Goal: Transaction & Acquisition: Purchase product/service

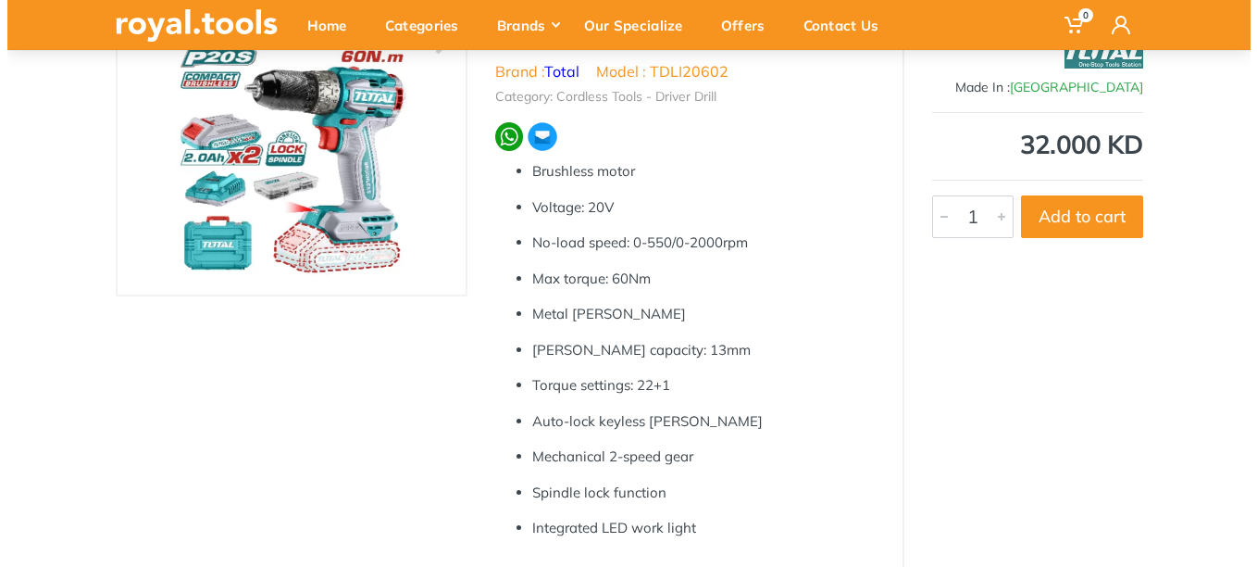
scroll to position [185, 0]
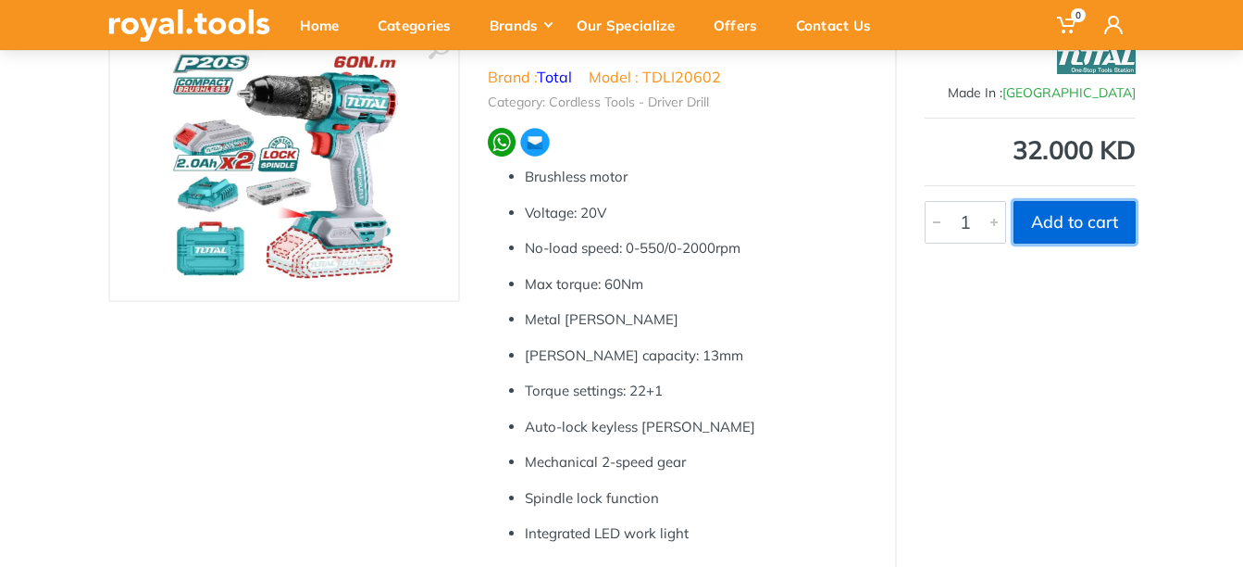
click at [1065, 223] on button "Add to cart" at bounding box center [1075, 222] width 122 height 43
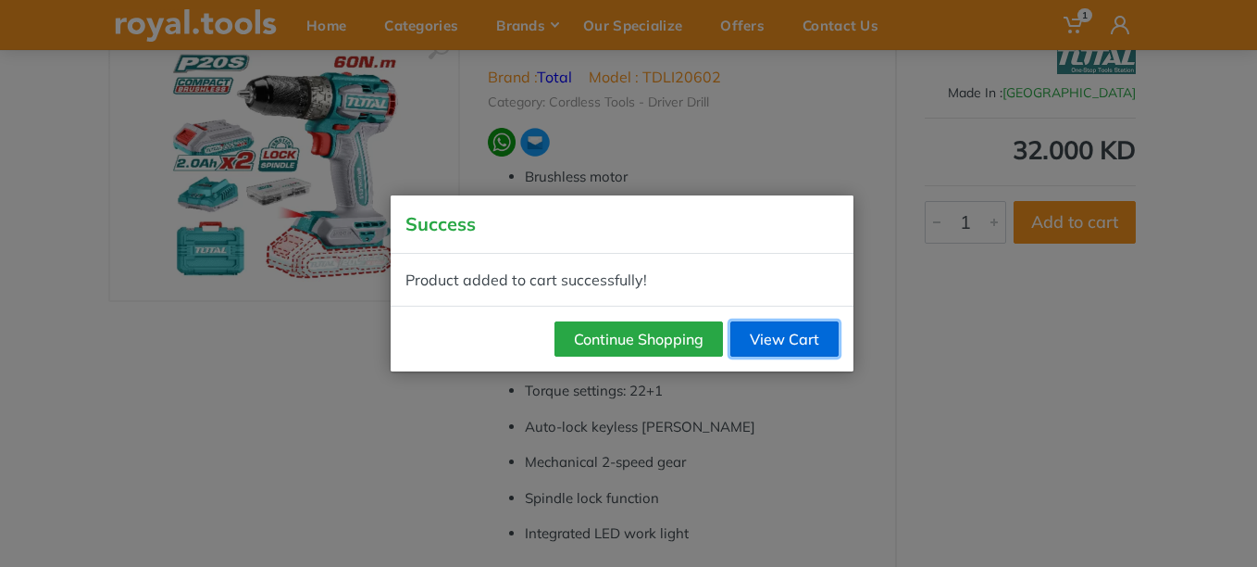
click at [781, 342] on link "View Cart" at bounding box center [784, 338] width 108 height 35
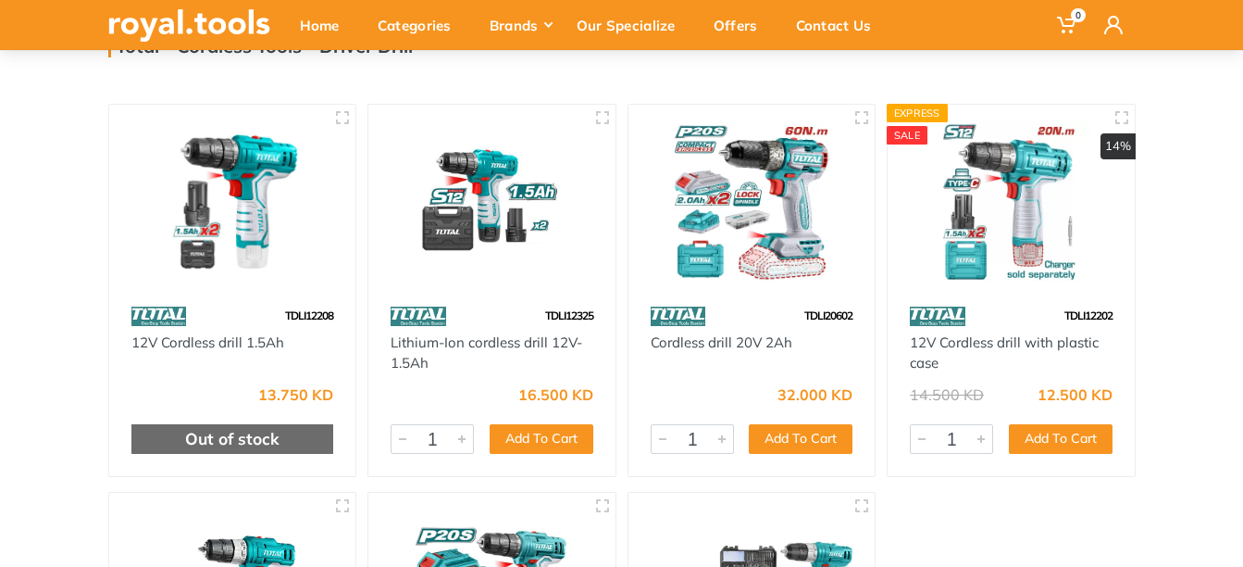
scroll to position [185, 0]
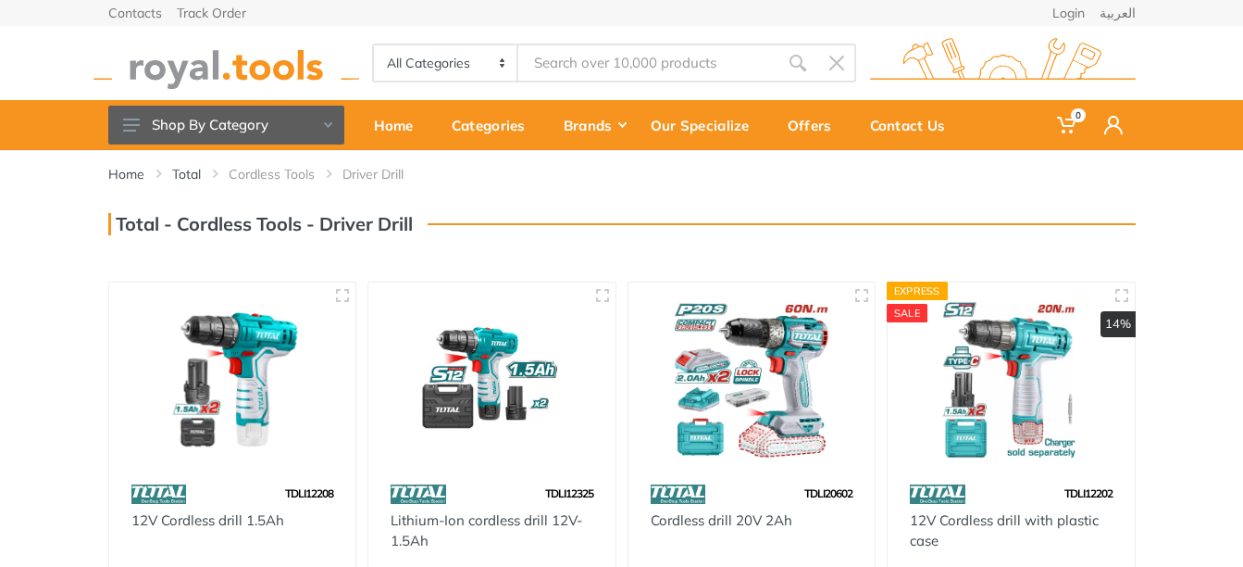
click at [584, 56] on input "Site search" at bounding box center [647, 63] width 259 height 39
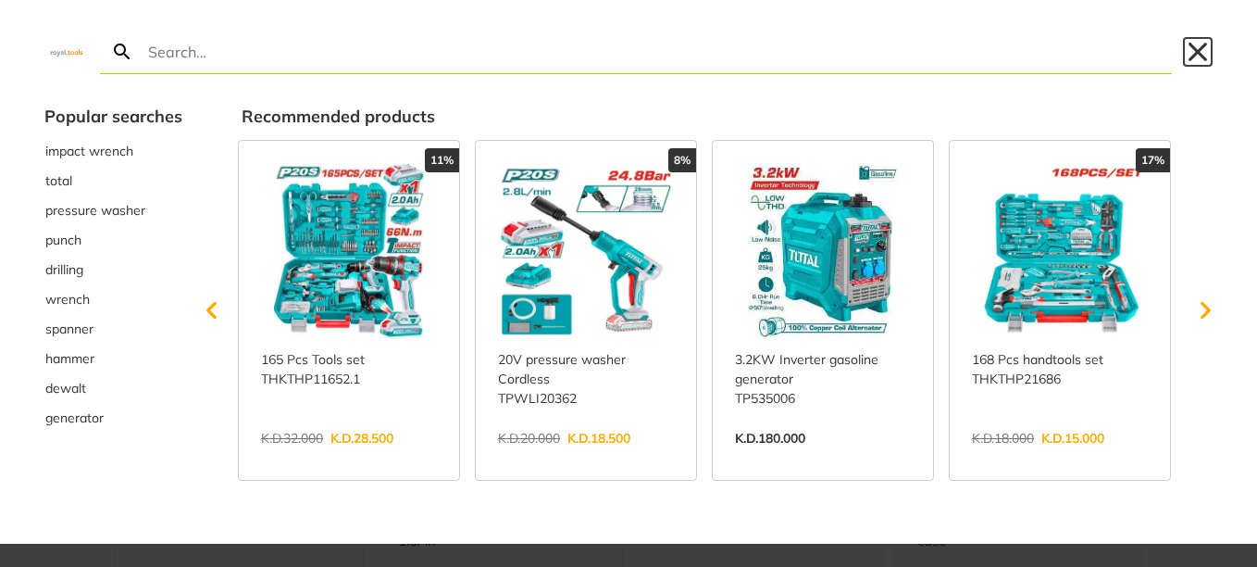
click at [1203, 51] on button "Close" at bounding box center [1198, 52] width 30 height 30
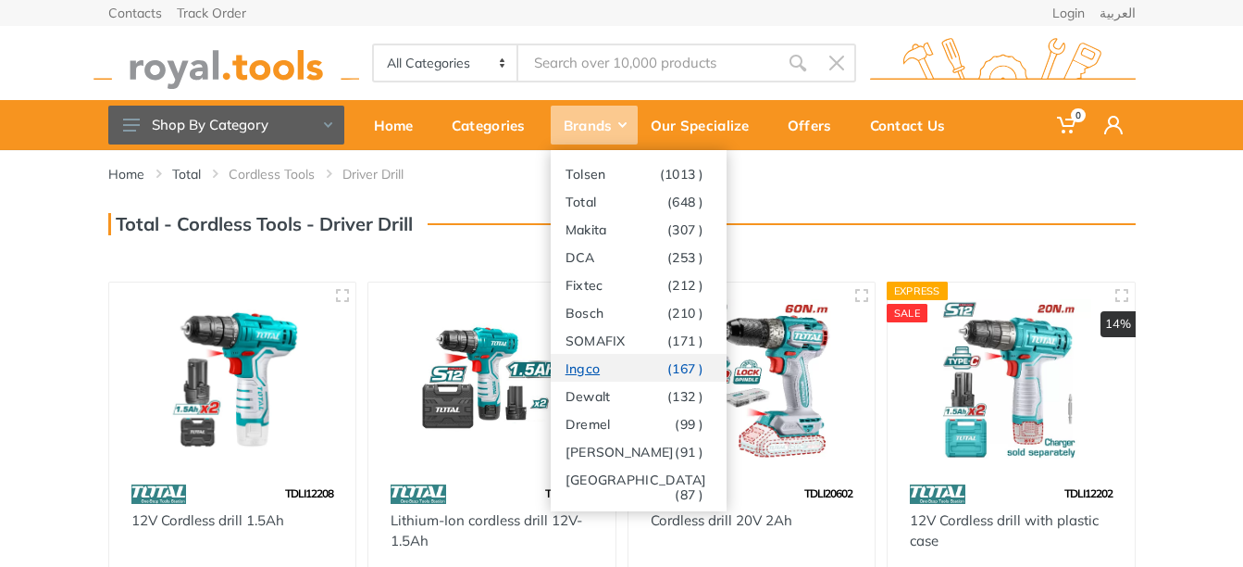
click at [584, 368] on link "Ingco (167 )" at bounding box center [639, 368] width 176 height 28
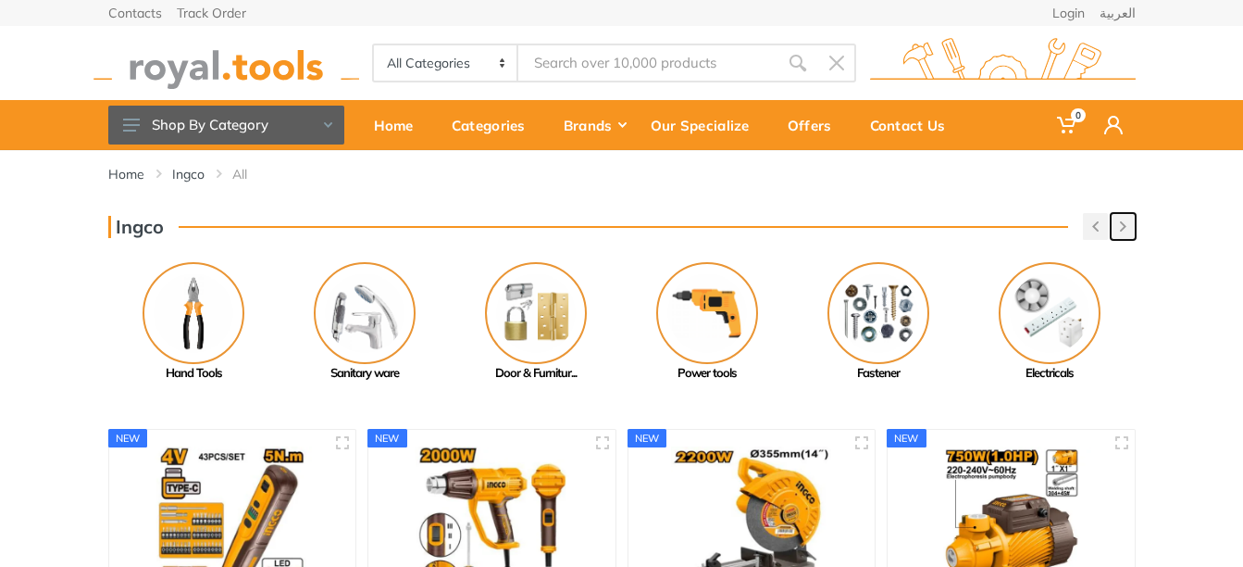
click at [1114, 228] on button "button" at bounding box center [1123, 226] width 25 height 27
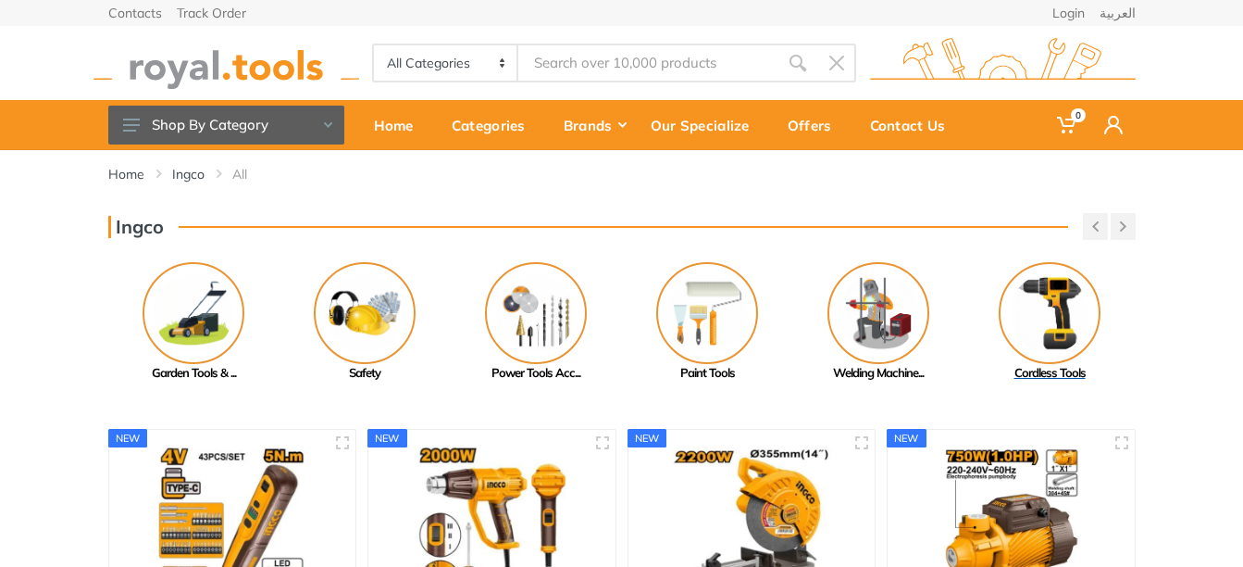
click at [1054, 311] on img at bounding box center [1050, 313] width 102 height 102
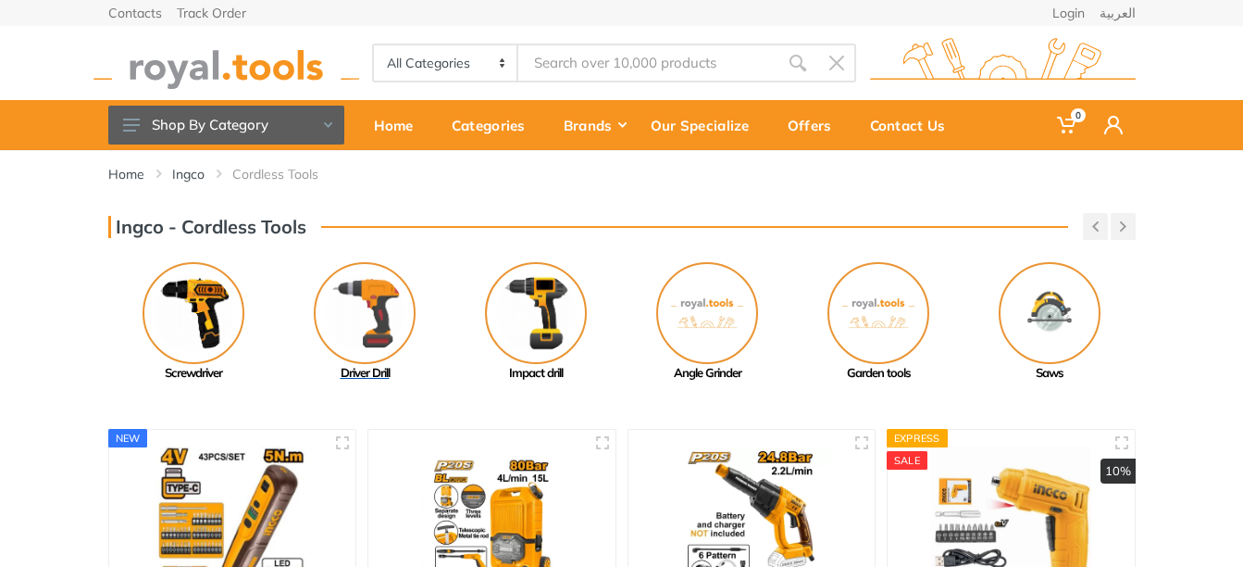
click at [379, 302] on img at bounding box center [365, 313] width 102 height 102
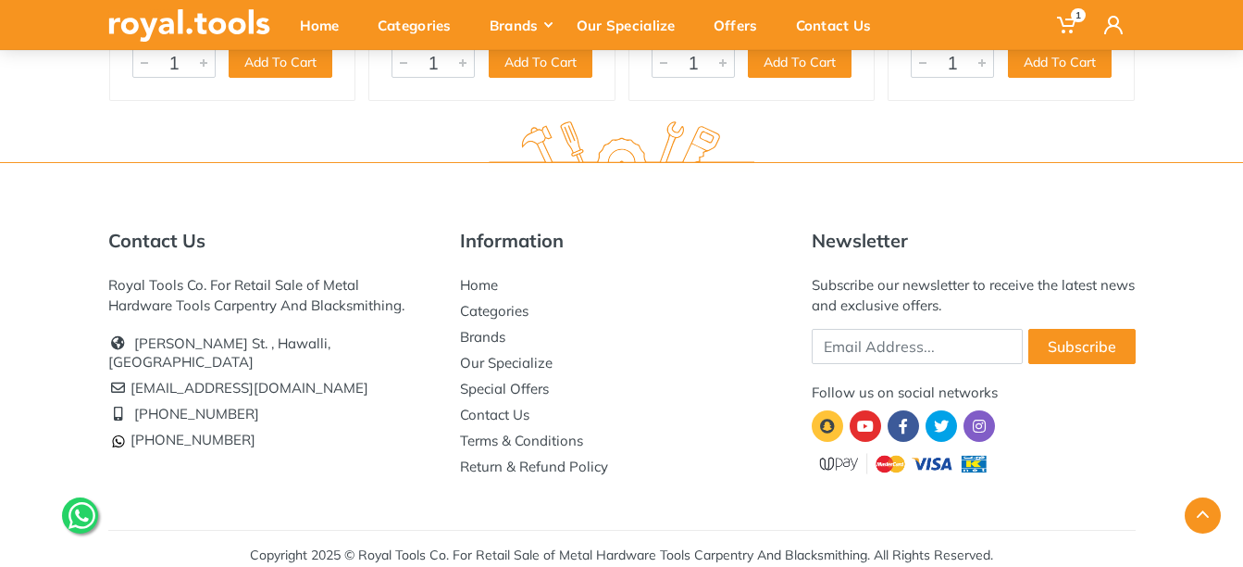
scroll to position [859, 0]
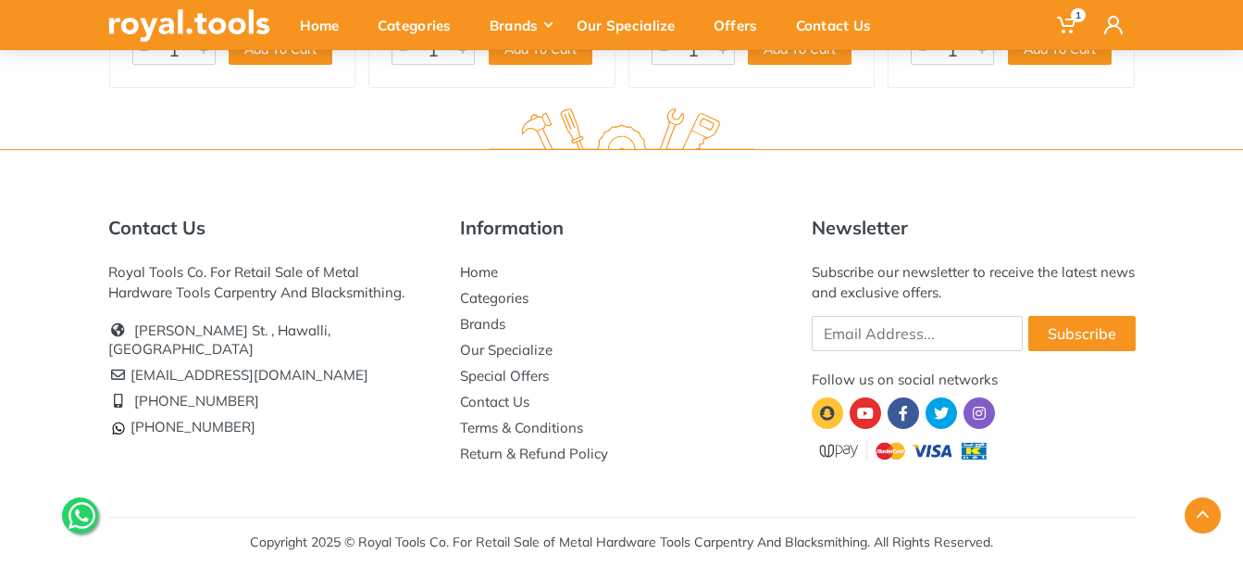
click at [72, 522] on icon at bounding box center [82, 515] width 27 height 27
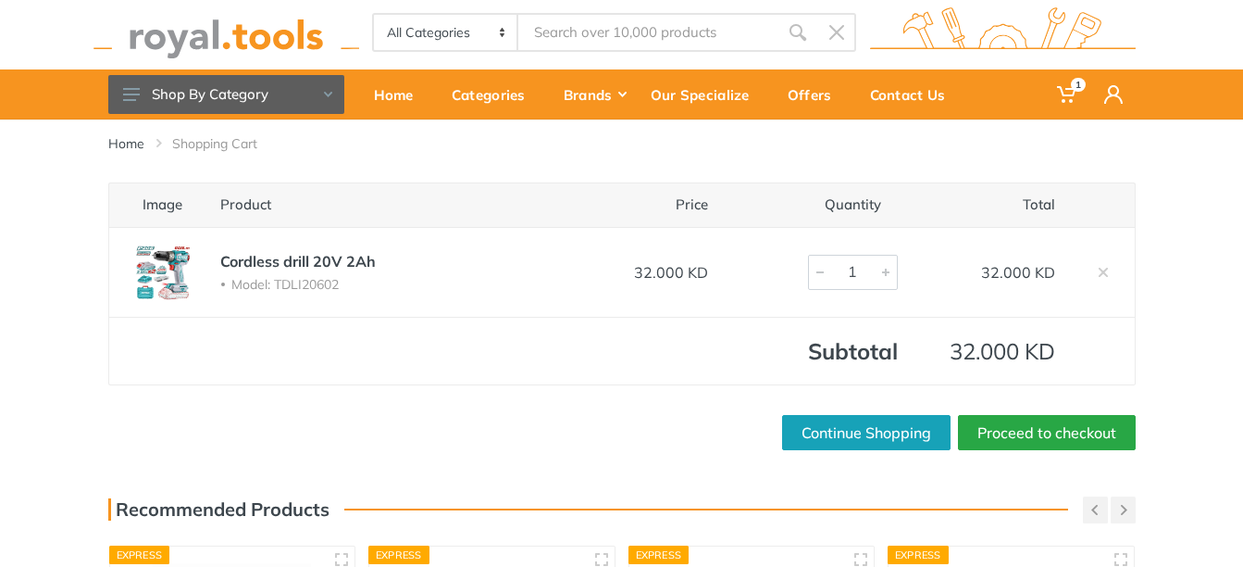
scroll to position [26, 0]
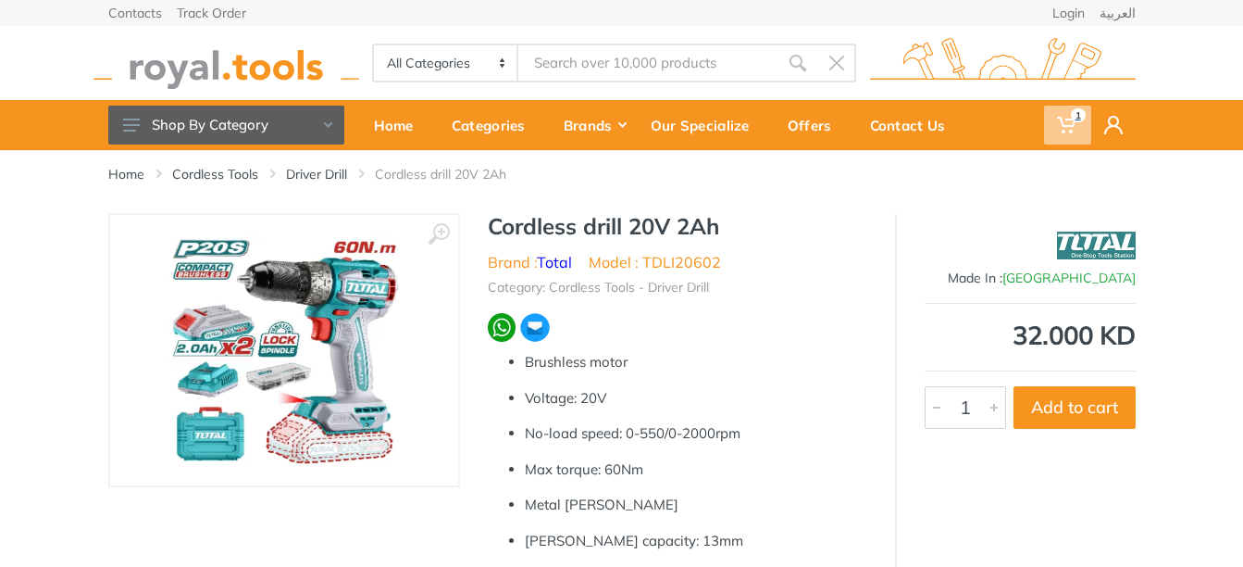
click at [1077, 116] on span "1" at bounding box center [1078, 115] width 15 height 14
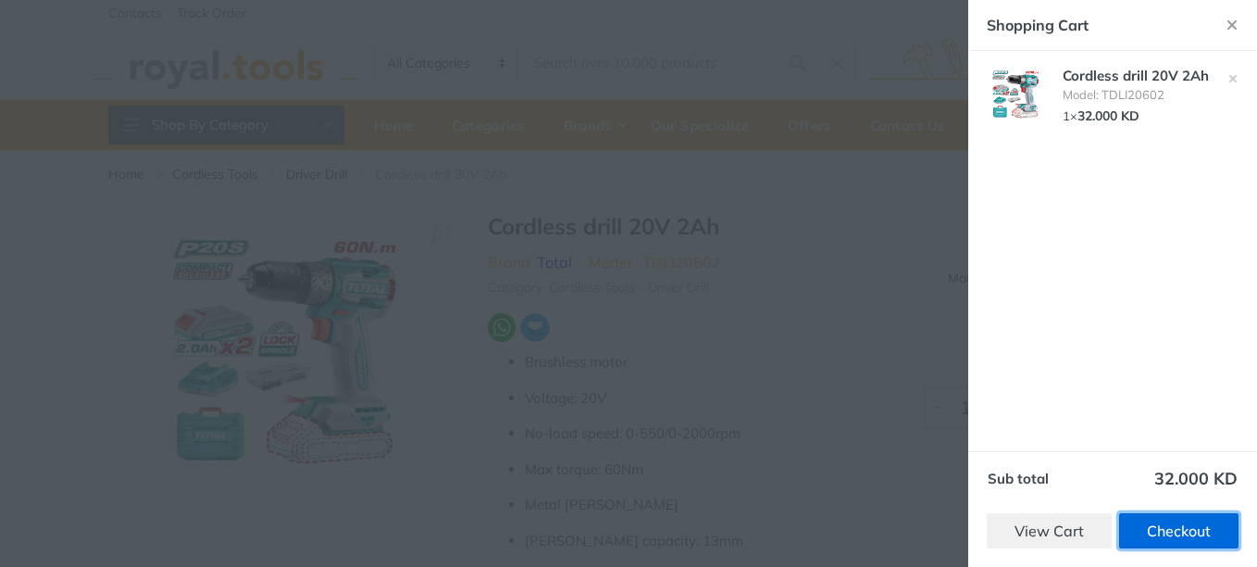
click at [1175, 526] on link "Checkout" at bounding box center [1178, 530] width 119 height 35
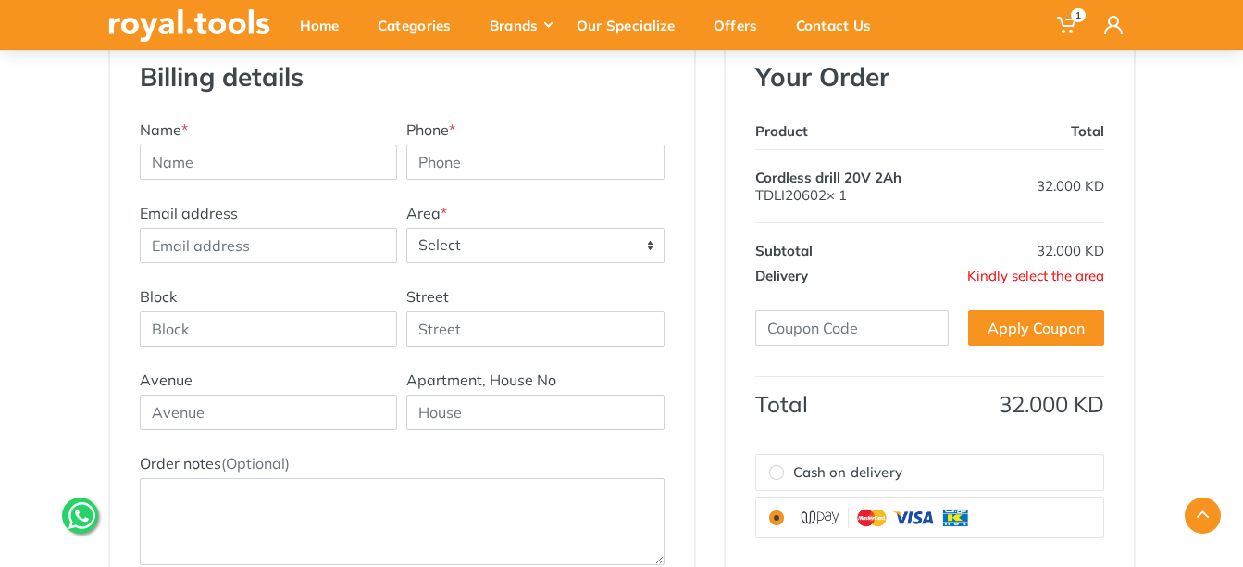
scroll to position [278, 0]
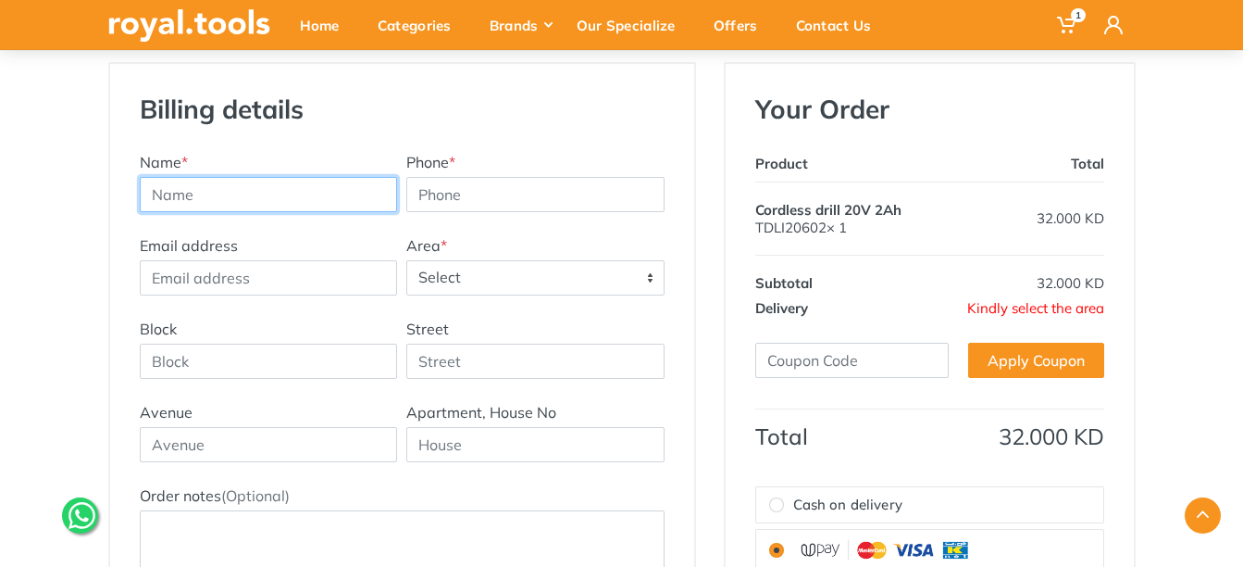
click at [253, 200] on input "text" at bounding box center [269, 194] width 258 height 35
type input "Medinschi Dragos"
type input "97638515"
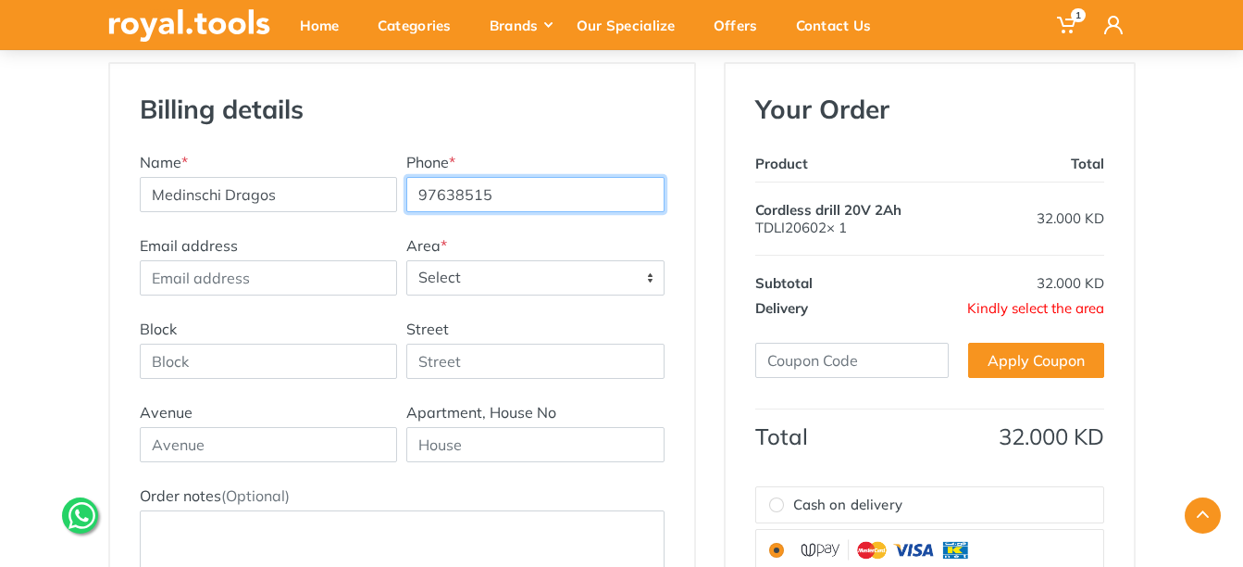
type input "dragosmedinschi@yahoo.com"
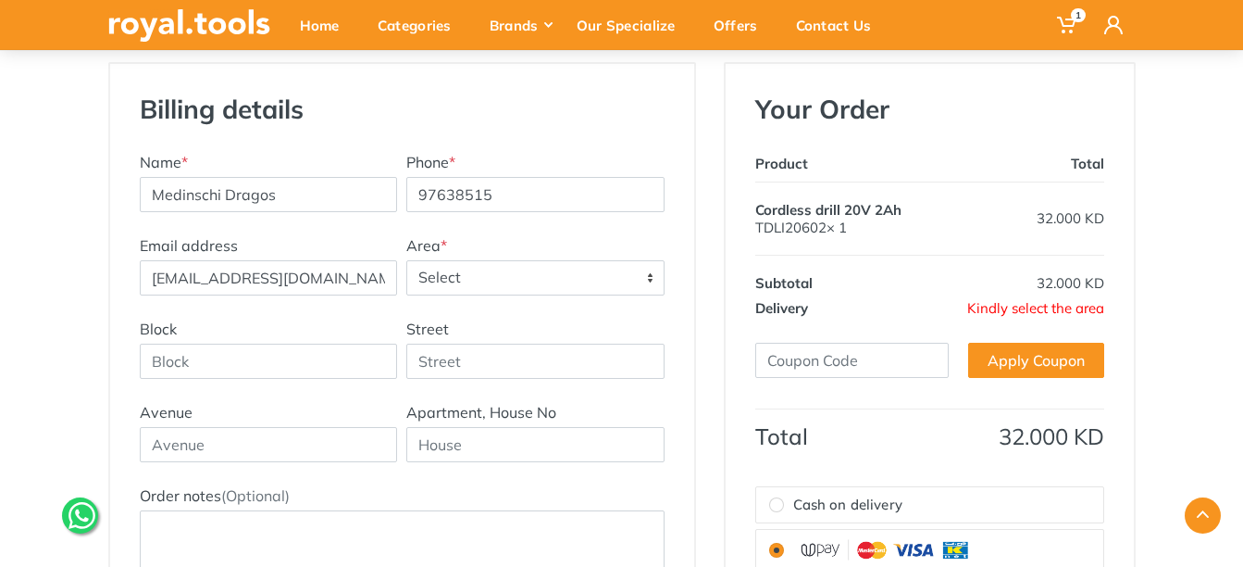
click at [497, 275] on span "Select" at bounding box center [535, 277] width 256 height 33
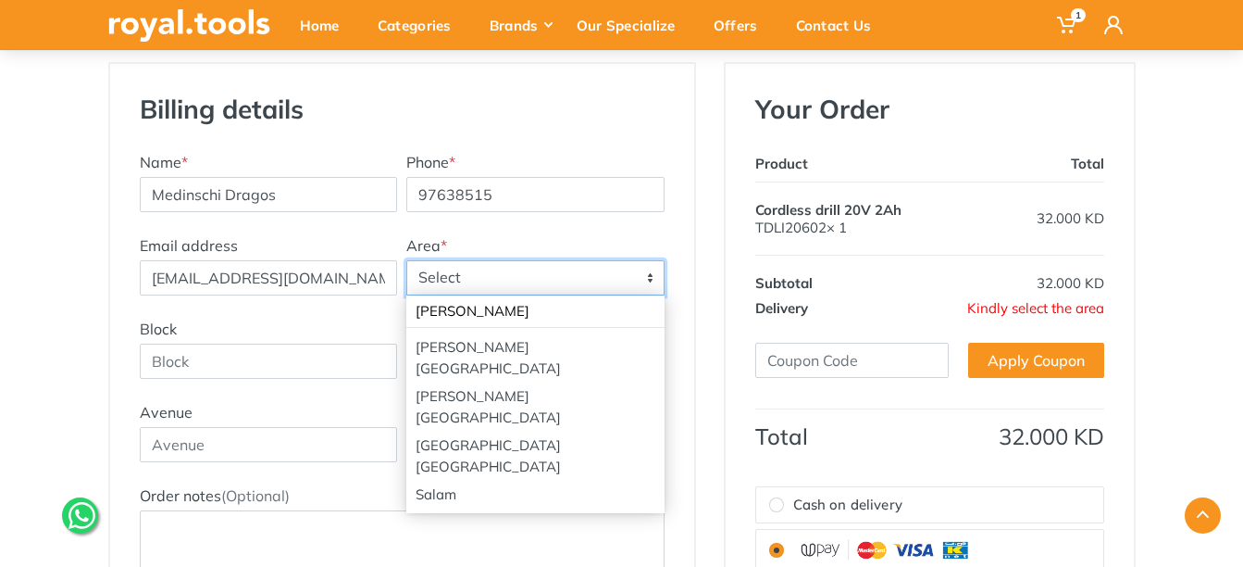
type input "sal"
select select "2"
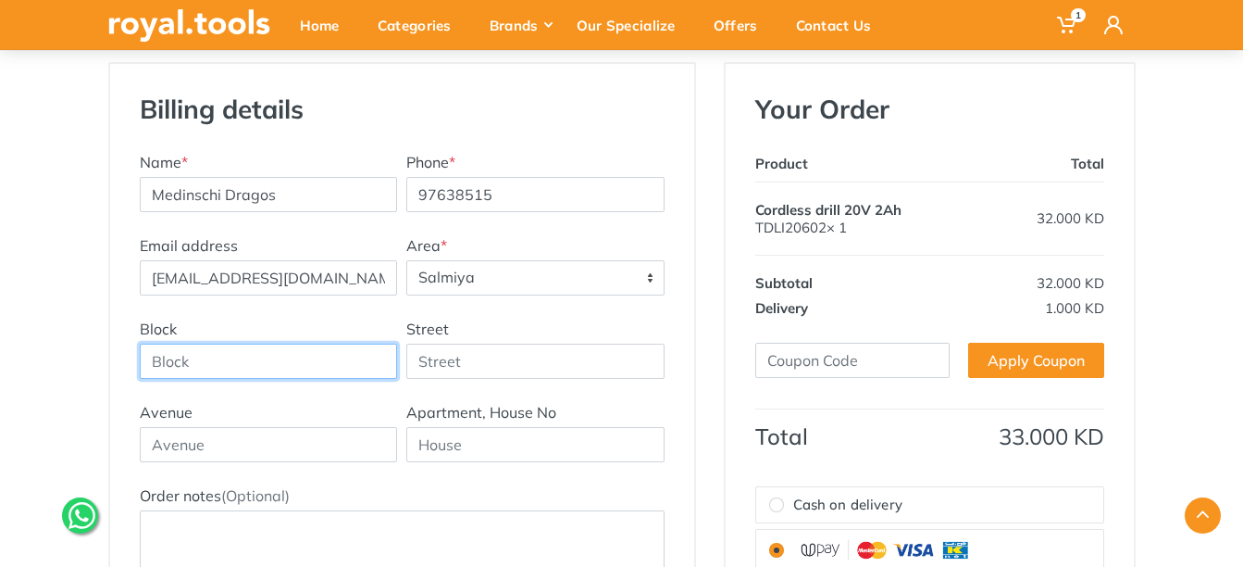
click at [335, 362] on input "Block" at bounding box center [269, 360] width 258 height 35
type input "3"
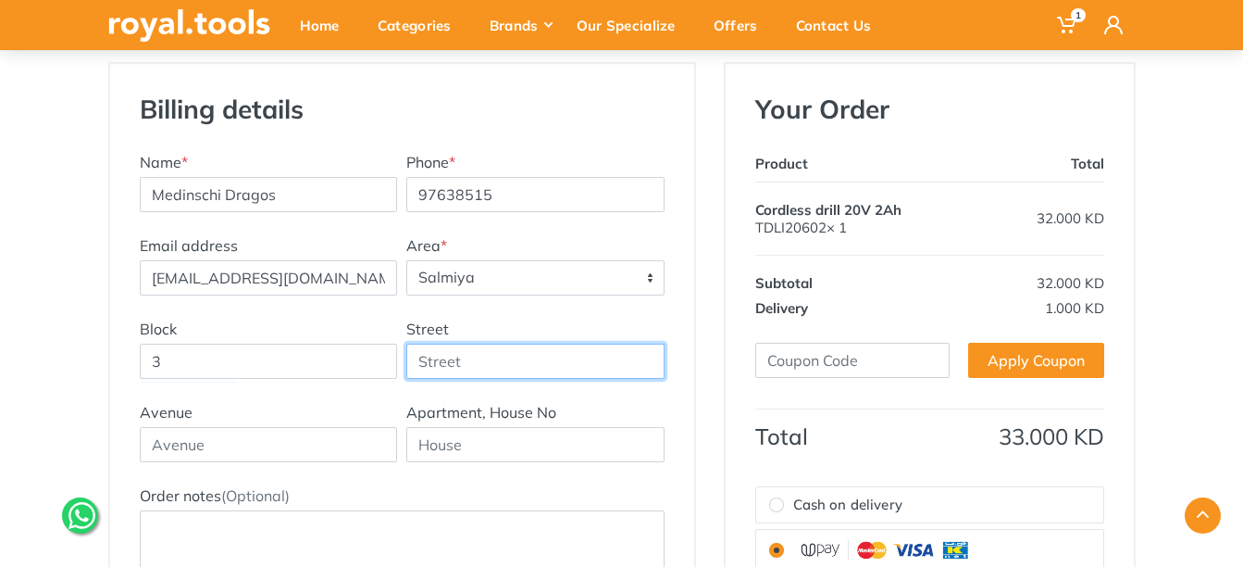
click at [533, 358] on input "Street" at bounding box center [535, 360] width 258 height 35
type input "Amr Bin Al Aas"
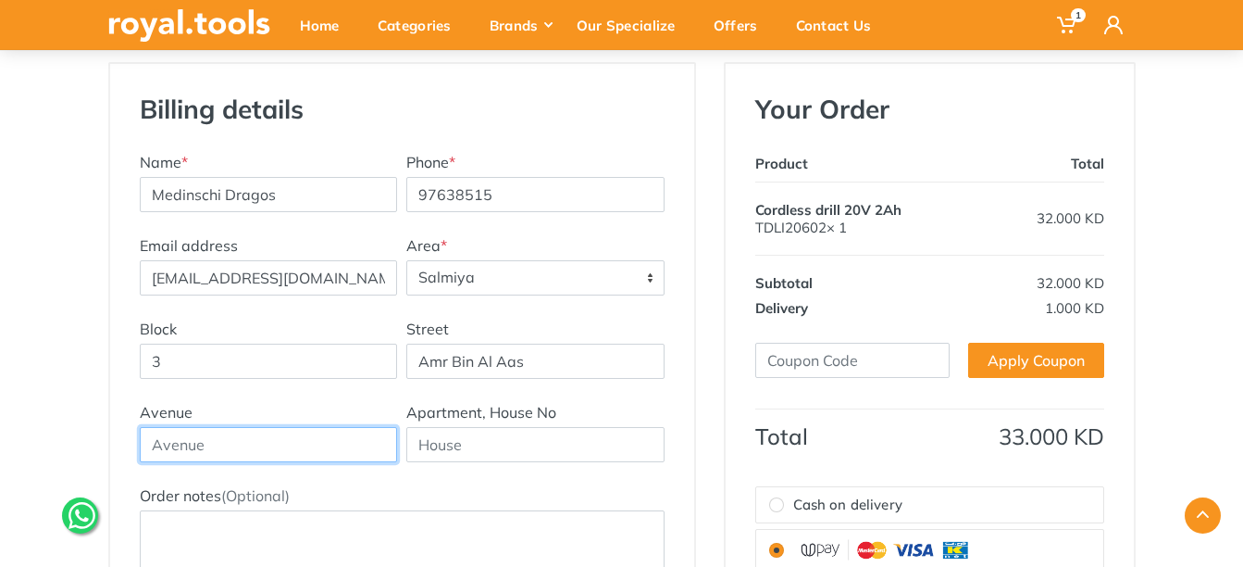
click at [311, 437] on input "text" at bounding box center [269, 444] width 258 height 35
type input "6"
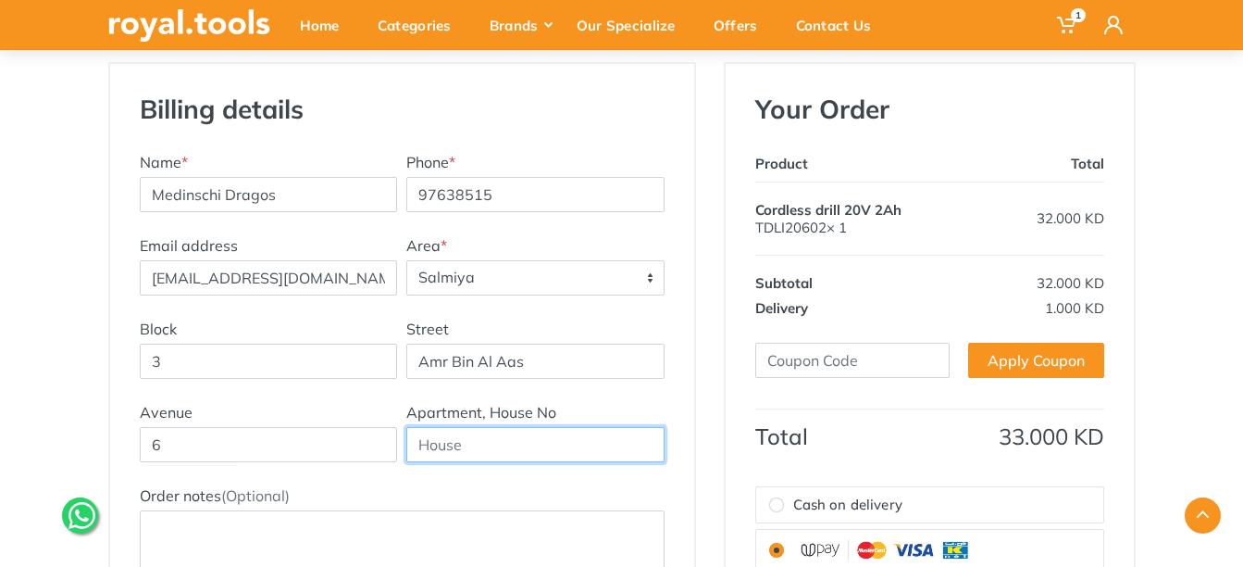
click at [502, 442] on input "text" at bounding box center [535, 444] width 258 height 35
type input "2"
type input "b"
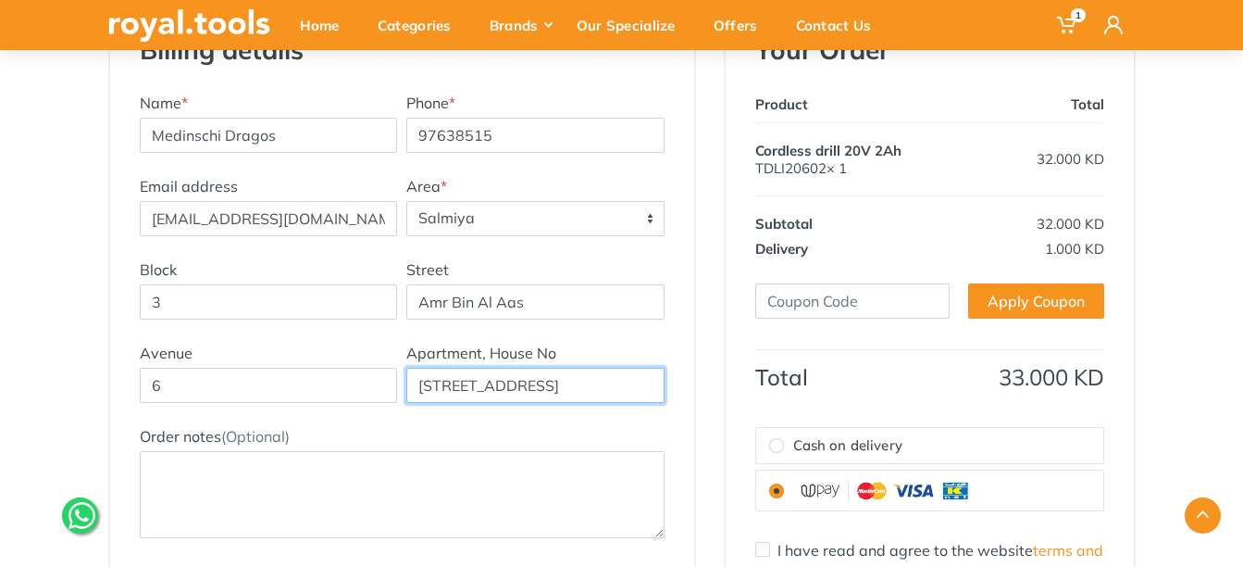
scroll to position [370, 0]
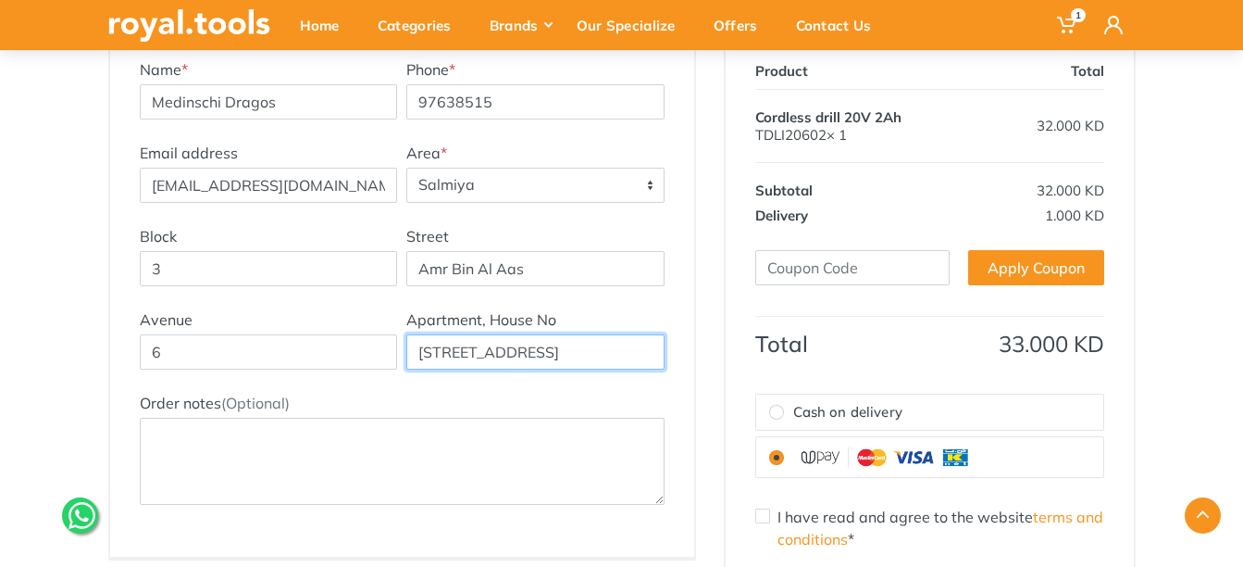
type input "Bldg.27, Apt. 5"
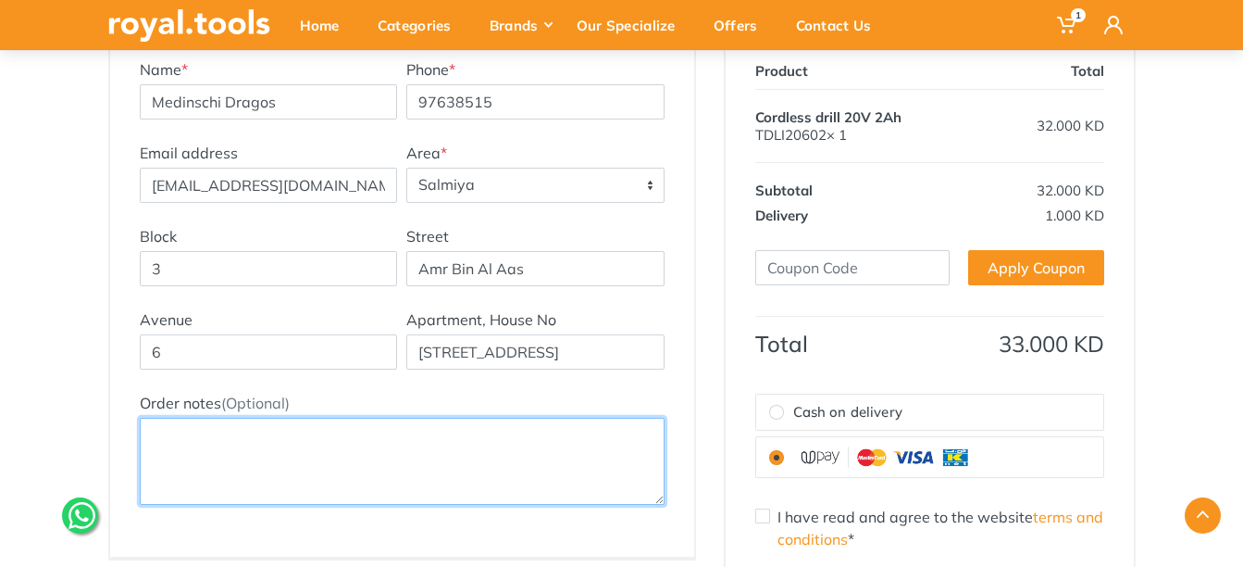
click at [359, 442] on textarea "Order notes (Optional)" at bounding box center [402, 460] width 525 height 87
paste textarea "https://maps.app.goo.gl/FUxbofkjyoGxR6TD9"
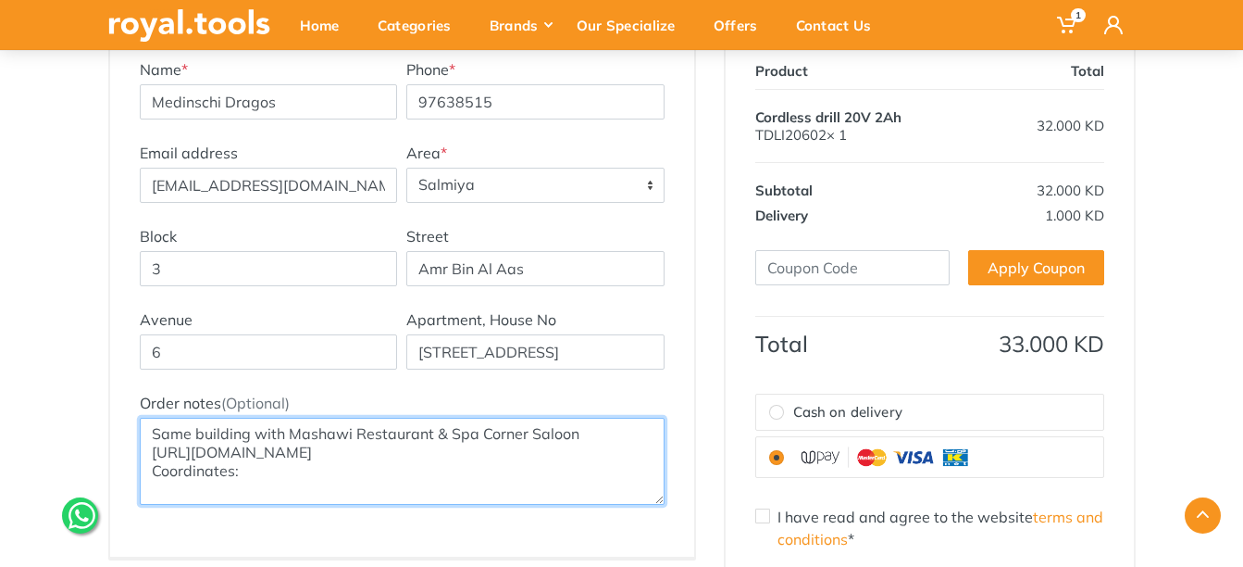
paste textarea "29.337549774454796, 48.086923377739225"
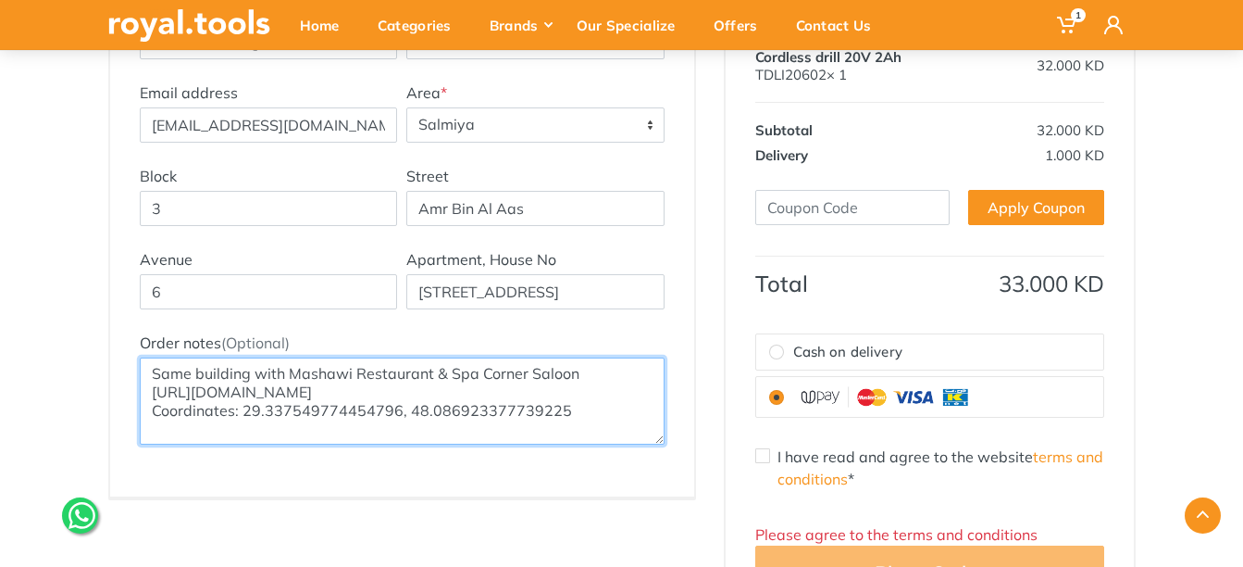
scroll to position [463, 0]
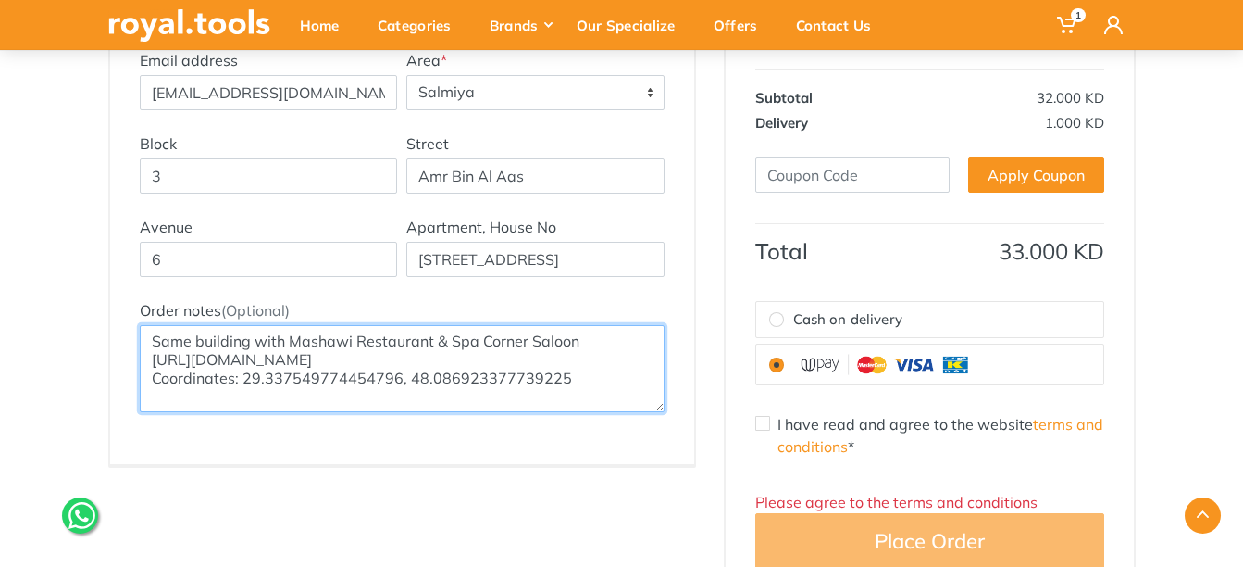
type textarea "Same building with Mashawi Restaurant & Spa Corner Saloon https://maps.app.goo.…"
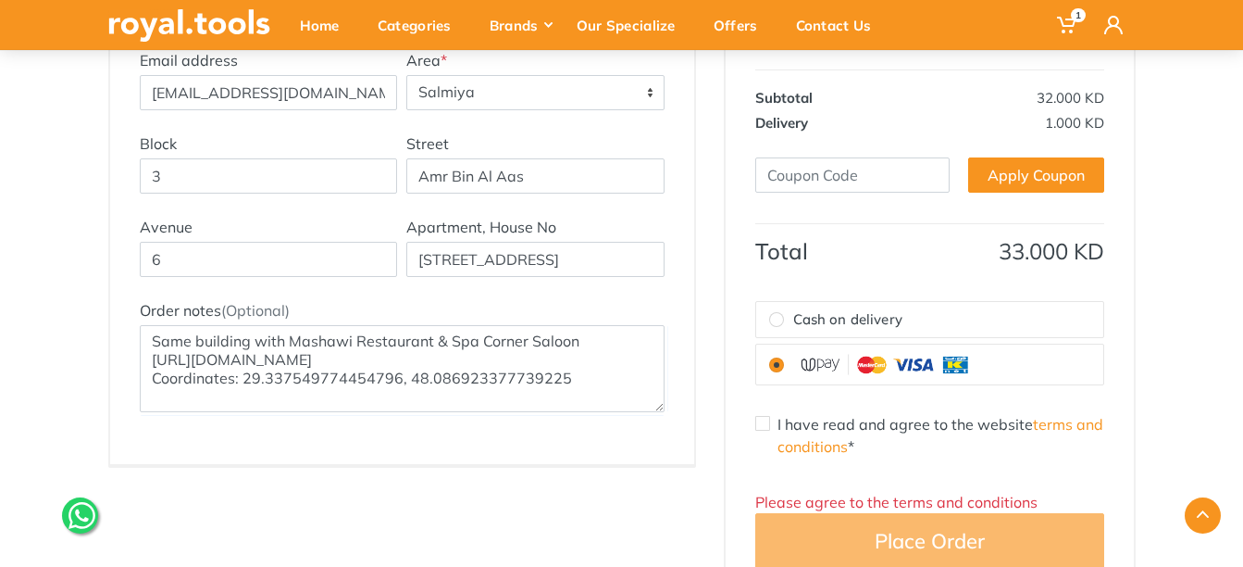
click at [935, 365] on img at bounding box center [885, 364] width 185 height 25
click at [784, 365] on input "radio" at bounding box center [776, 364] width 15 height 15
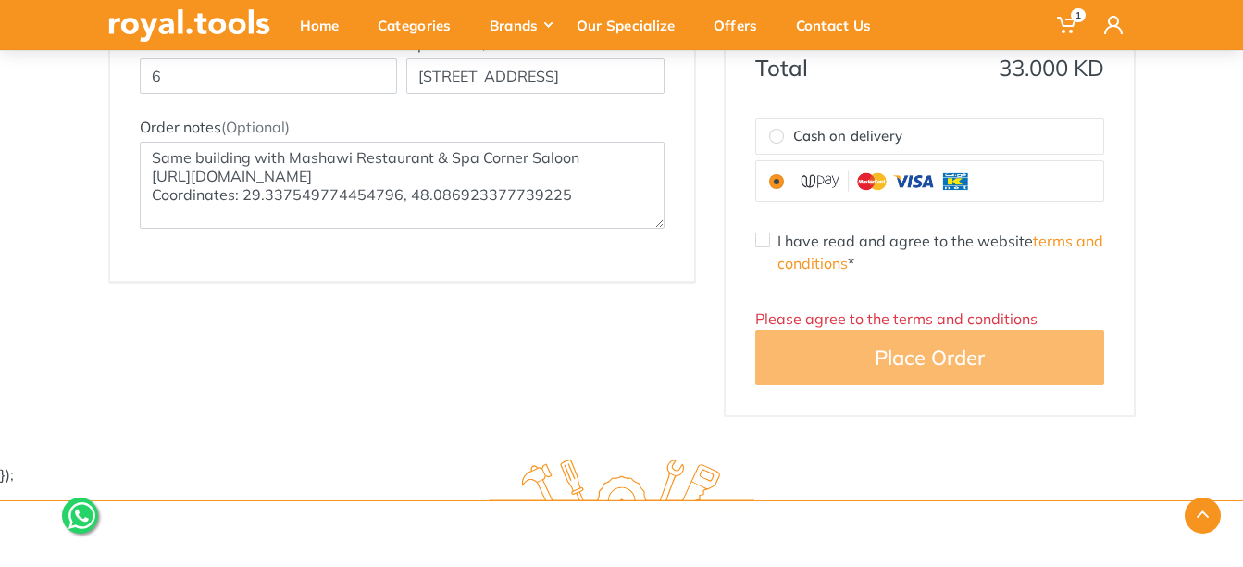
scroll to position [648, 0]
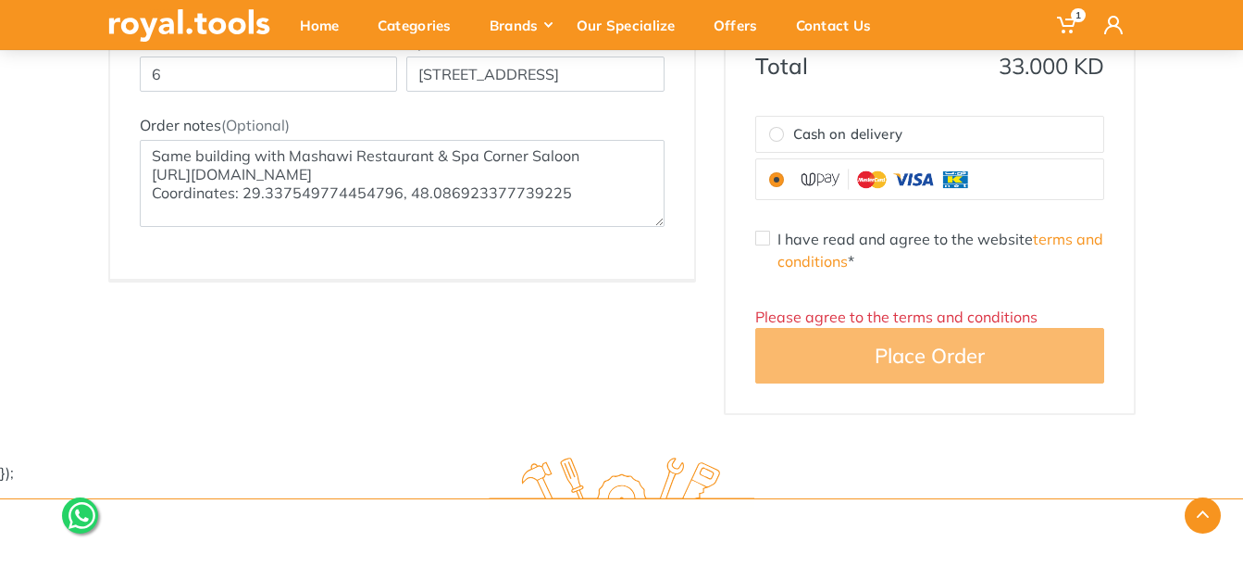
drag, startPoint x: 765, startPoint y: 232, endPoint x: 769, endPoint y: 241, distance: 9.5
click at [765, 233] on input "I have read and agree to the website terms and conditions *" at bounding box center [762, 237] width 15 height 15
checkbox input "true"
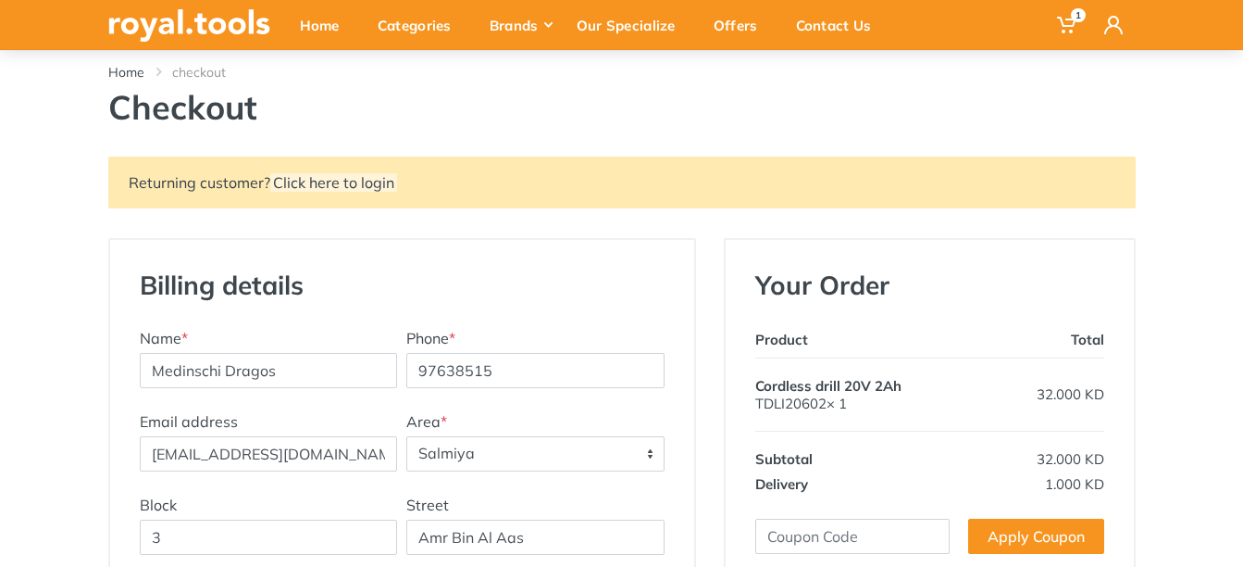
scroll to position [93, 0]
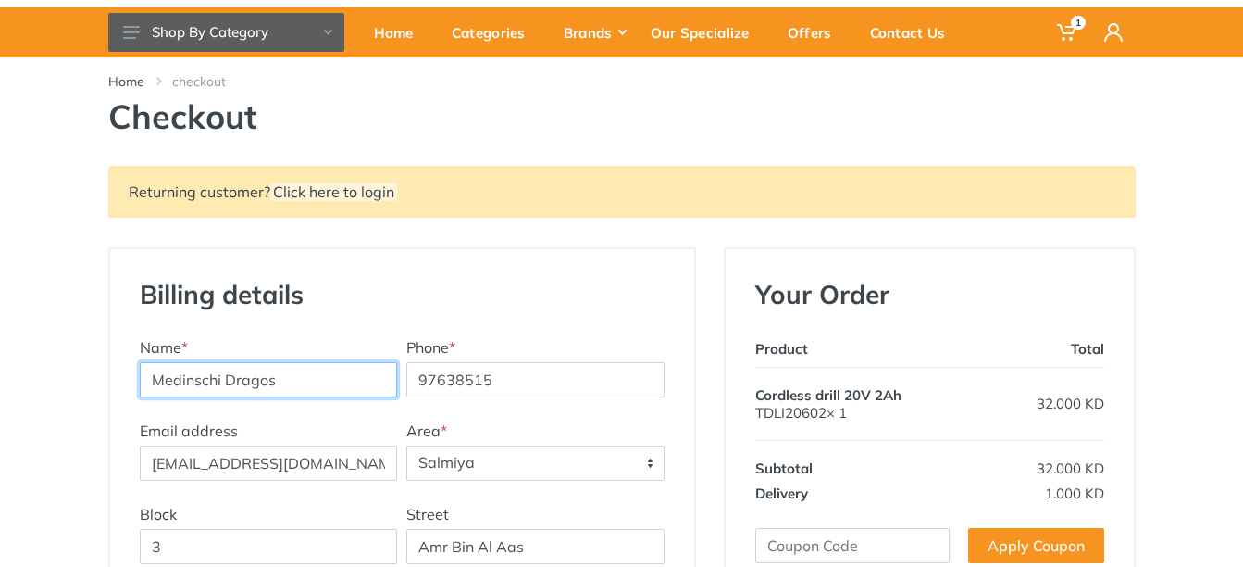
drag, startPoint x: 317, startPoint y: 384, endPoint x: 140, endPoint y: 388, distance: 176.8
click at [140, 388] on input "Medinschi Dragos" at bounding box center [269, 379] width 258 height 35
type input "Dragos Medinschi"
click at [566, 276] on div "Billing details New Address Name * Dragos Medinschi Phone * 97638515 Email addr…" at bounding box center [402, 541] width 584 height 585
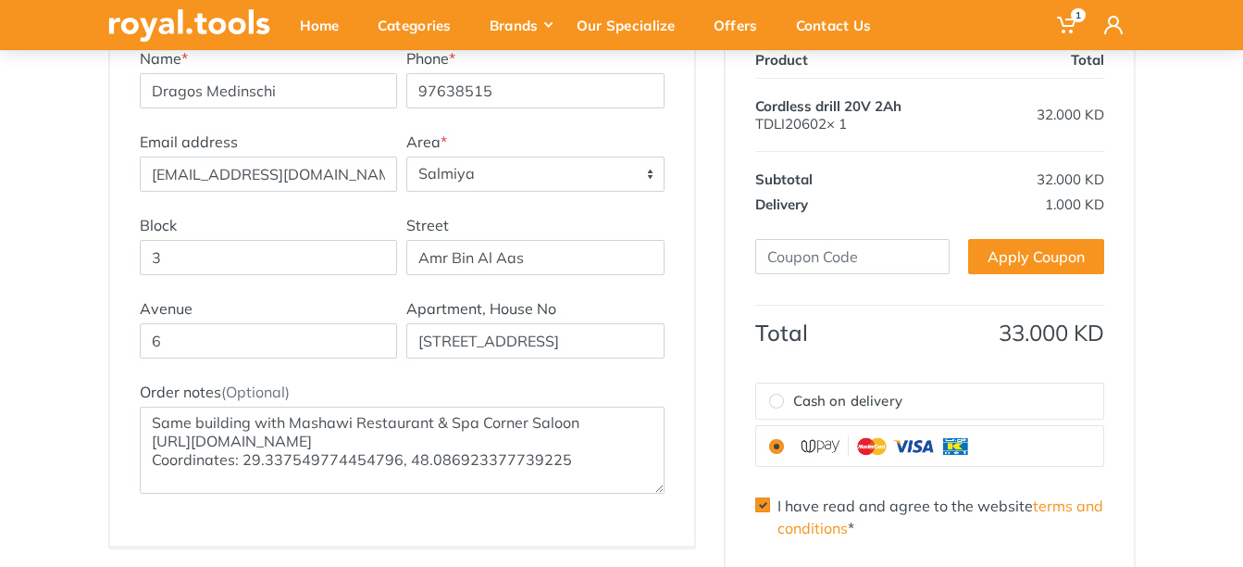
scroll to position [463, 0]
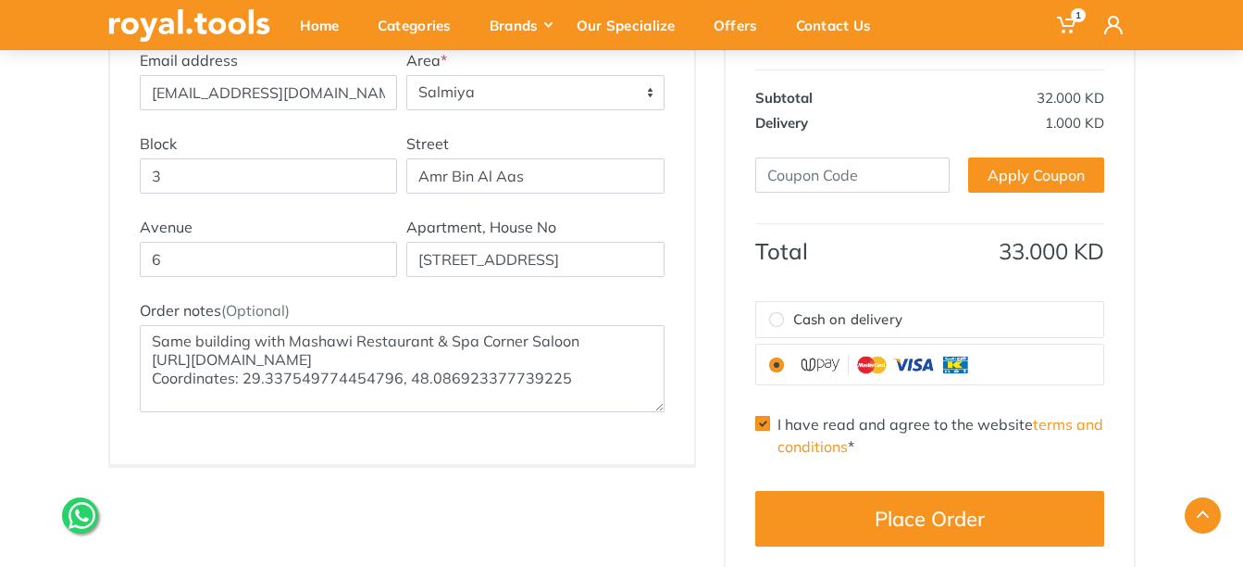
click at [932, 516] on div at bounding box center [621, 515] width 1055 height 36
click at [921, 361] on img at bounding box center [885, 364] width 185 height 25
click at [784, 361] on input "radio" at bounding box center [776, 364] width 15 height 15
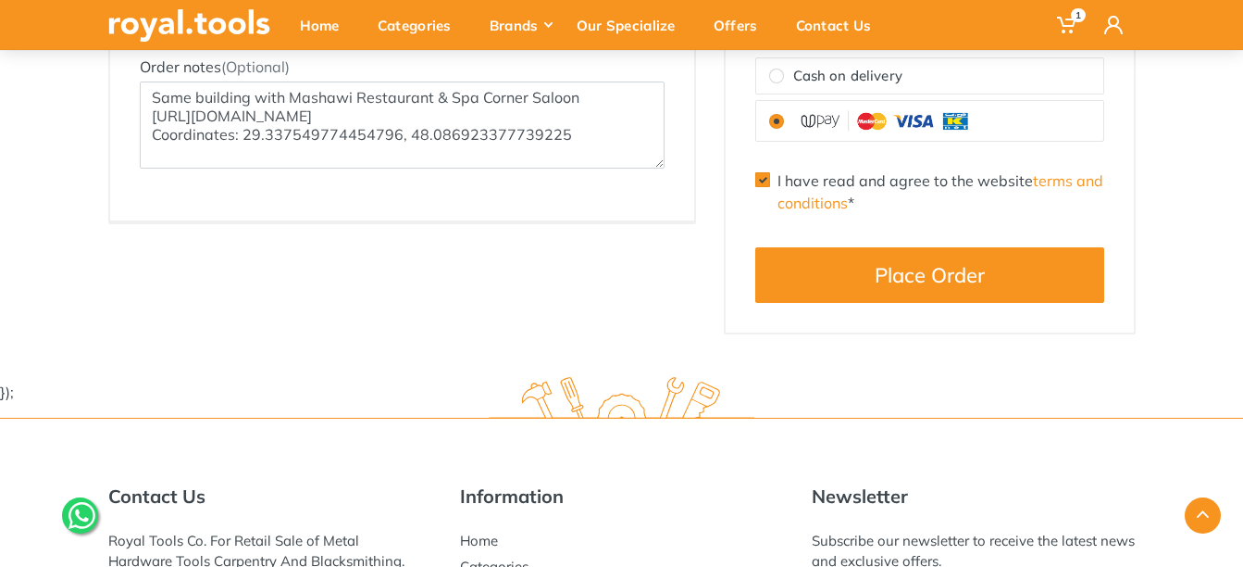
scroll to position [697, 0]
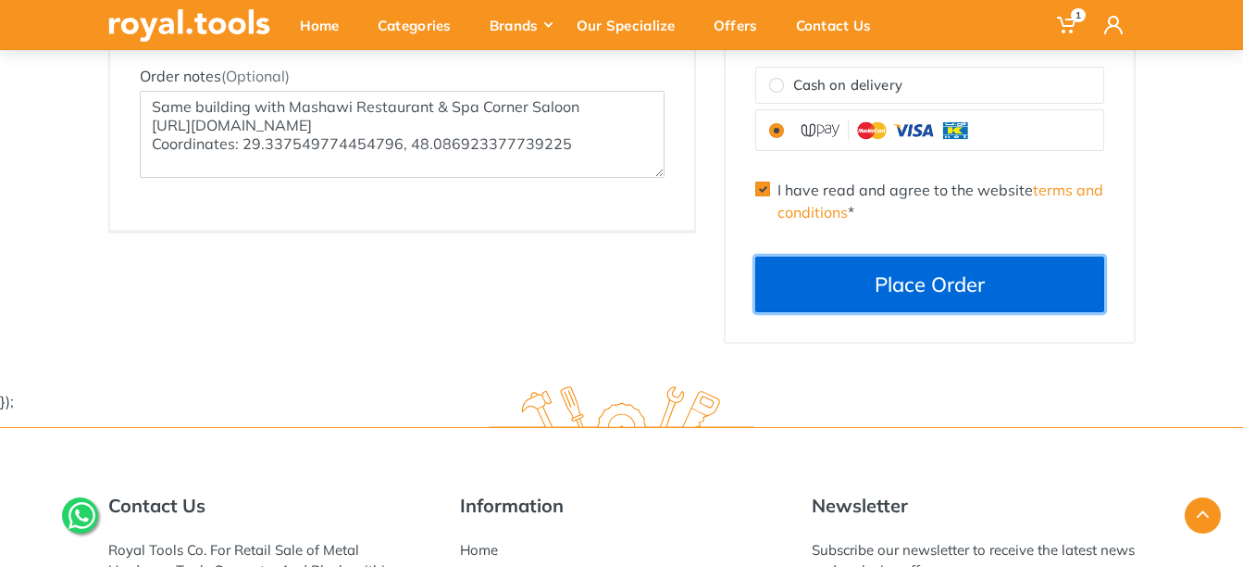
click at [933, 279] on button "Place Order" at bounding box center [929, 284] width 349 height 56
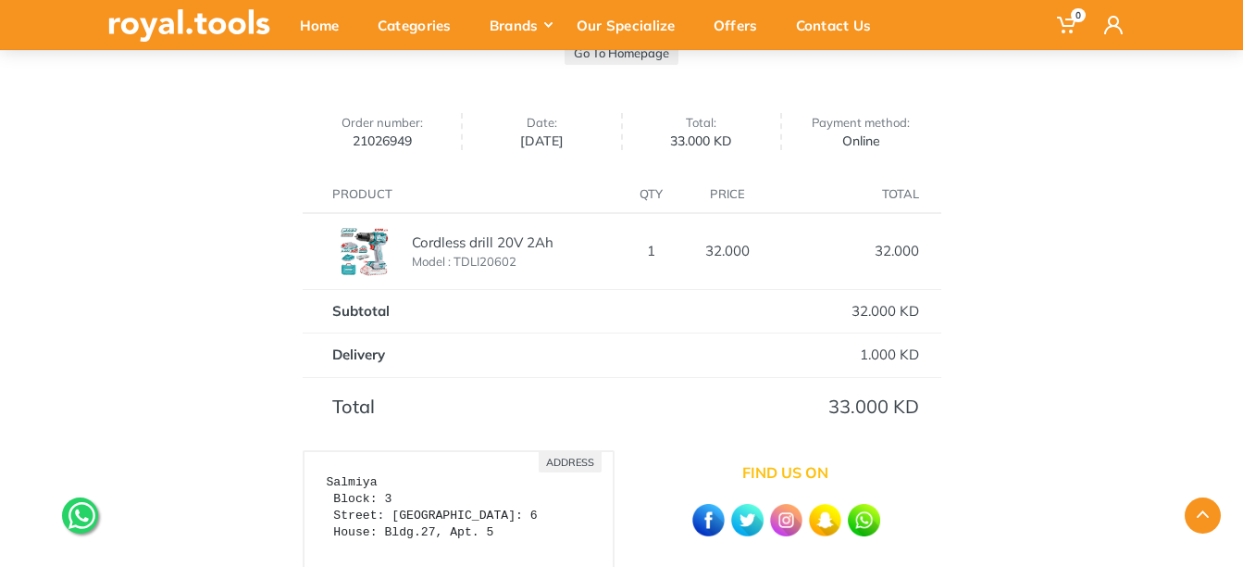
scroll to position [363, 0]
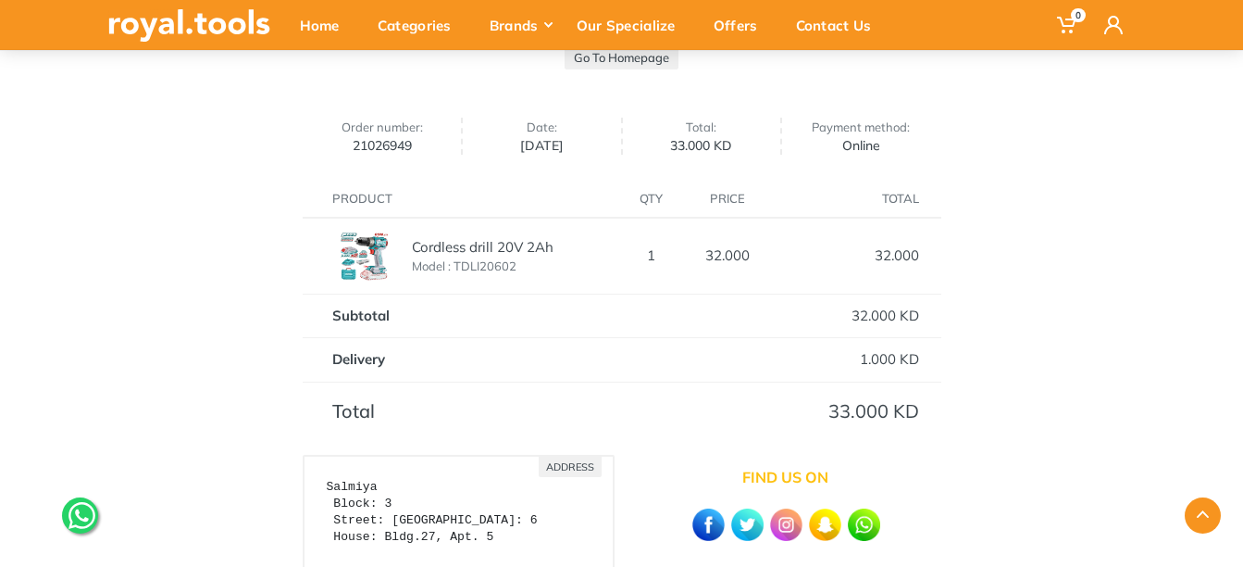
drag, startPoint x: 418, startPoint y: 143, endPoint x: 330, endPoint y: 151, distance: 88.3
click at [330, 151] on span "21026949" at bounding box center [383, 145] width 138 height 15
copy span "21026949"
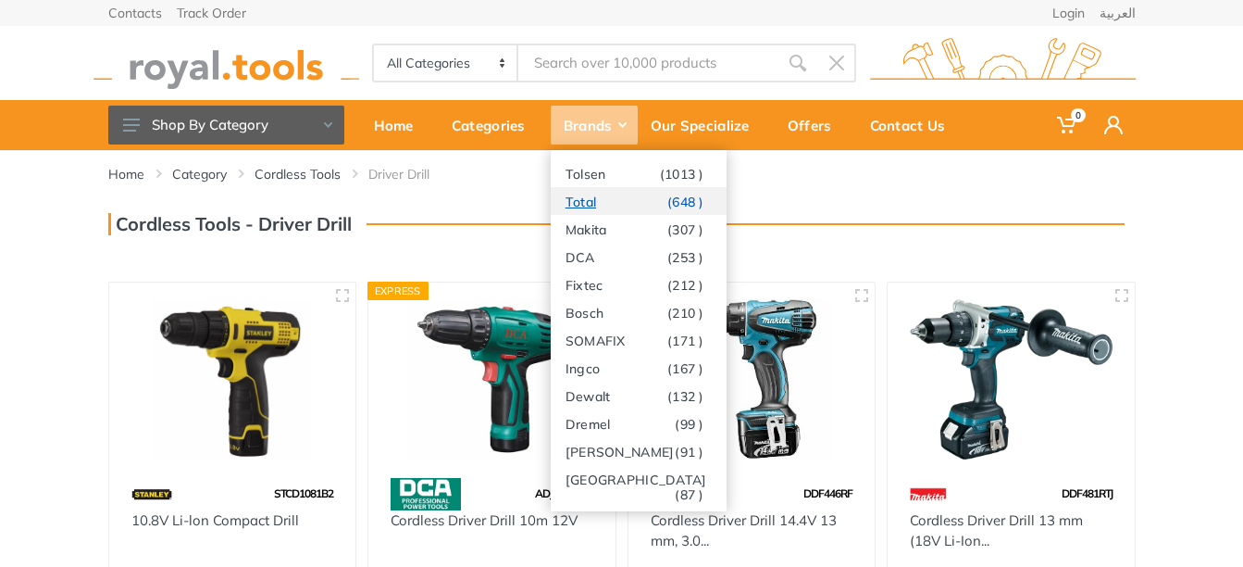
click at [581, 203] on link "Total (648 )" at bounding box center [639, 201] width 176 height 28
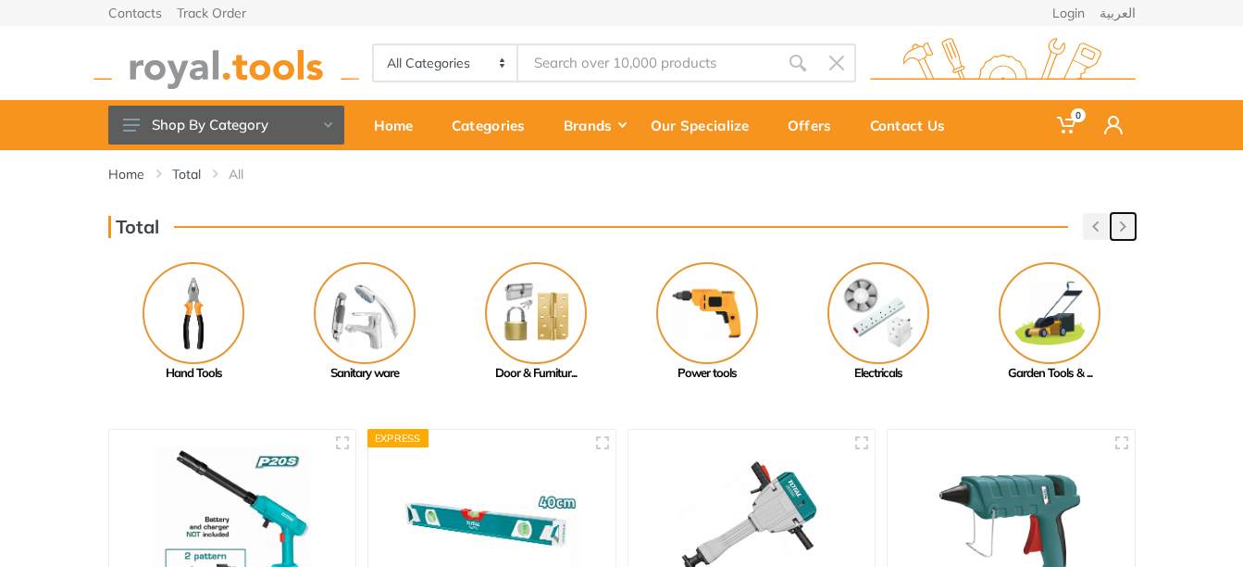
click at [1125, 225] on icon "button" at bounding box center [1123, 226] width 6 height 10
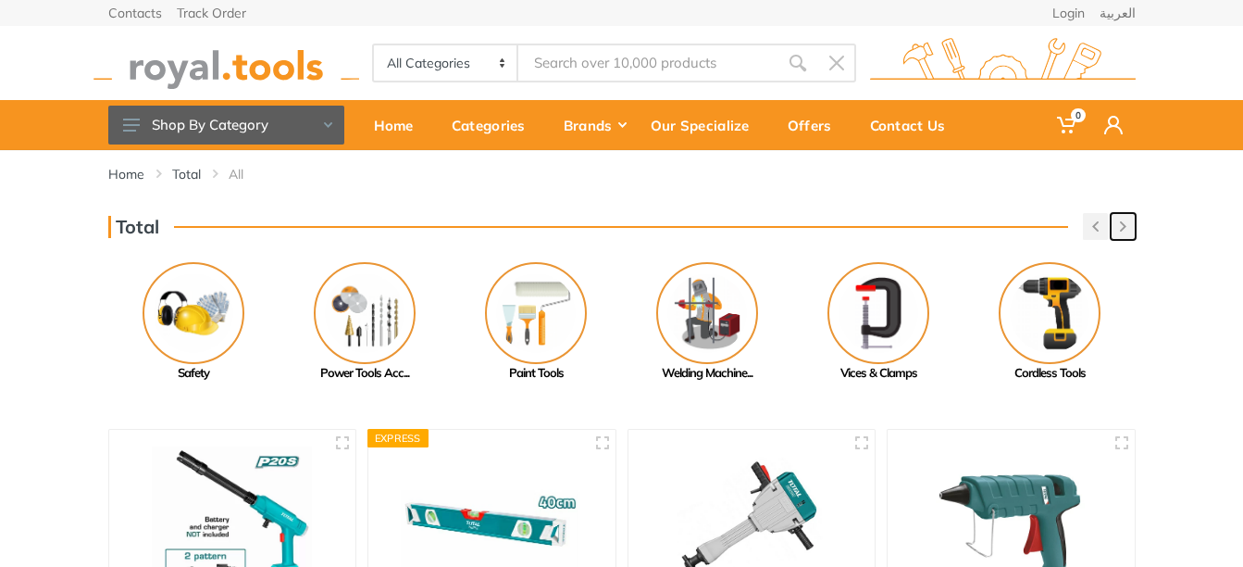
click at [1125, 225] on icon "button" at bounding box center [1123, 226] width 6 height 10
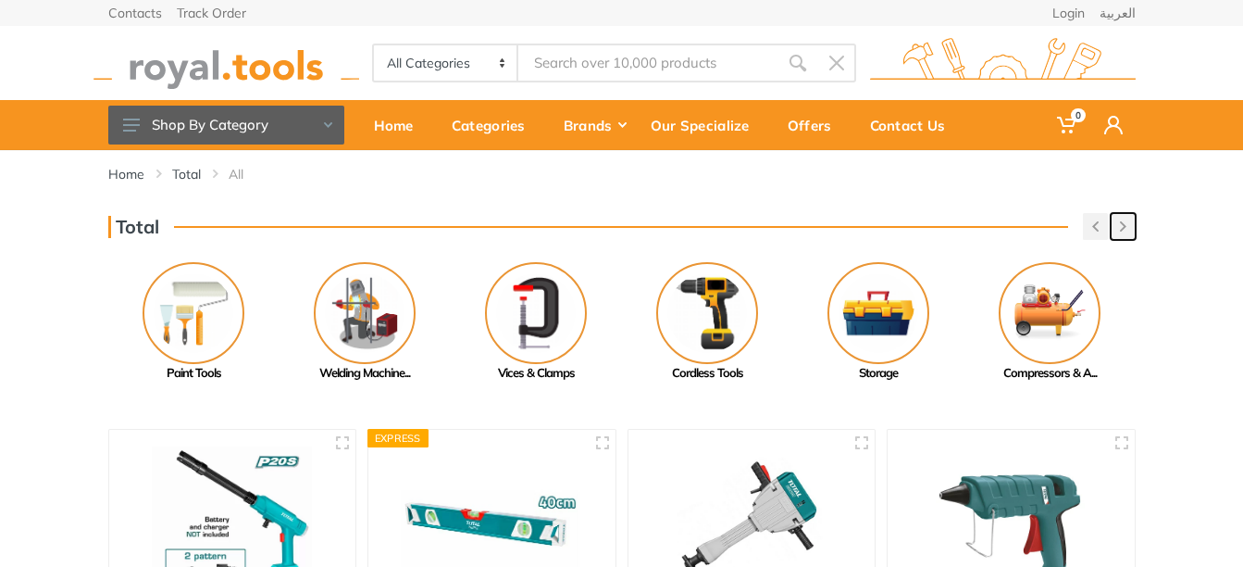
click at [1125, 225] on icon "button" at bounding box center [1123, 226] width 6 height 10
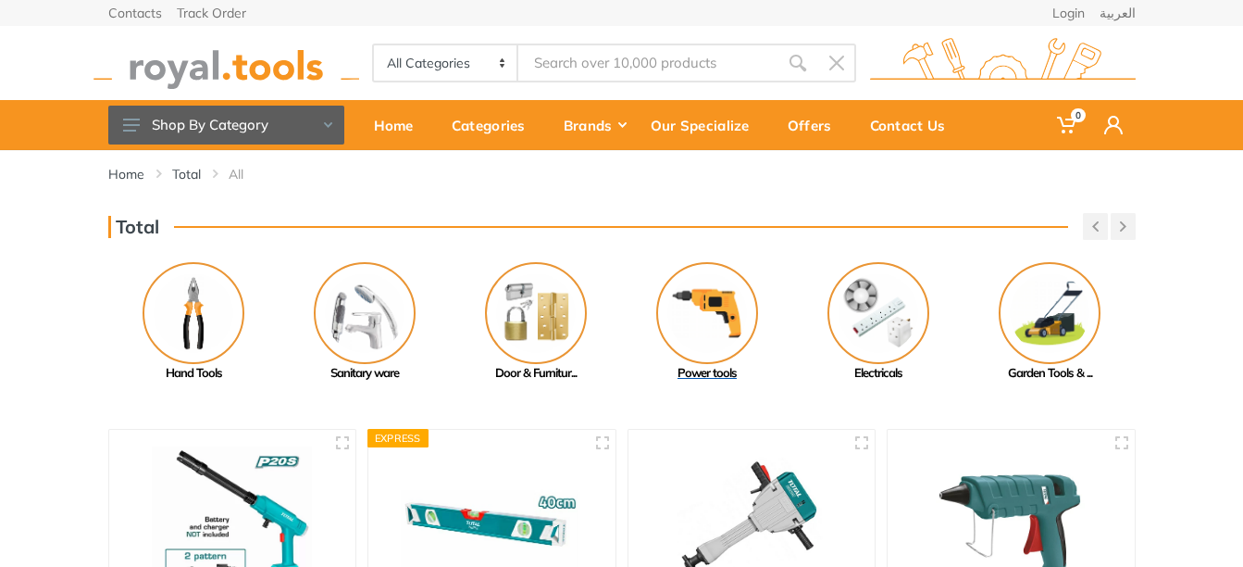
click at [686, 327] on img at bounding box center [707, 313] width 102 height 102
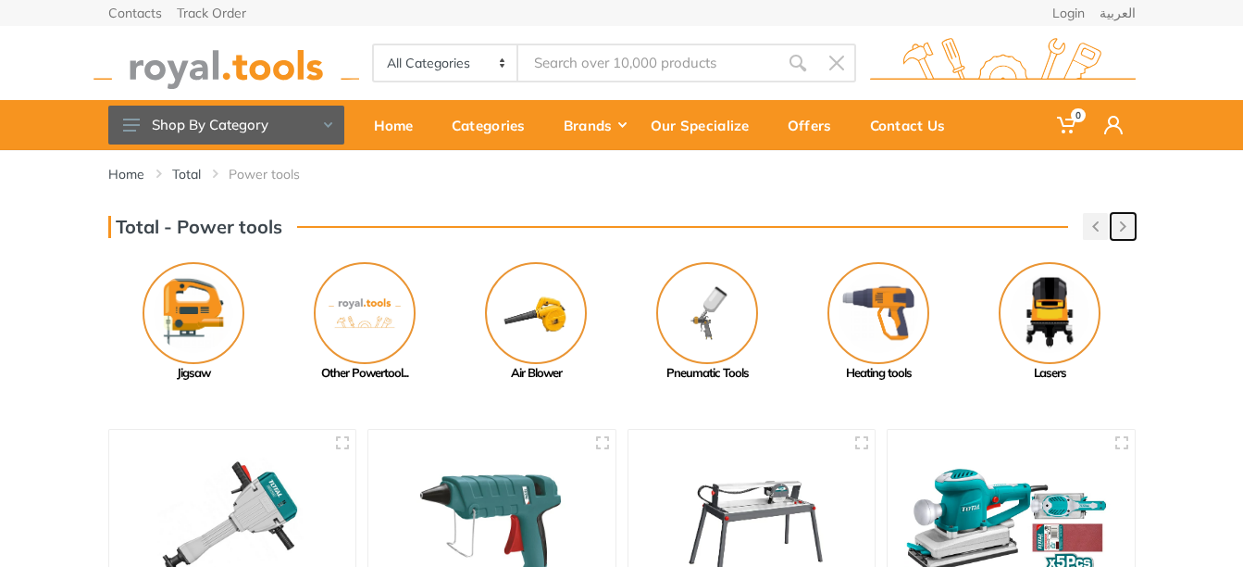
click at [1122, 232] on button "button" at bounding box center [1123, 226] width 25 height 27
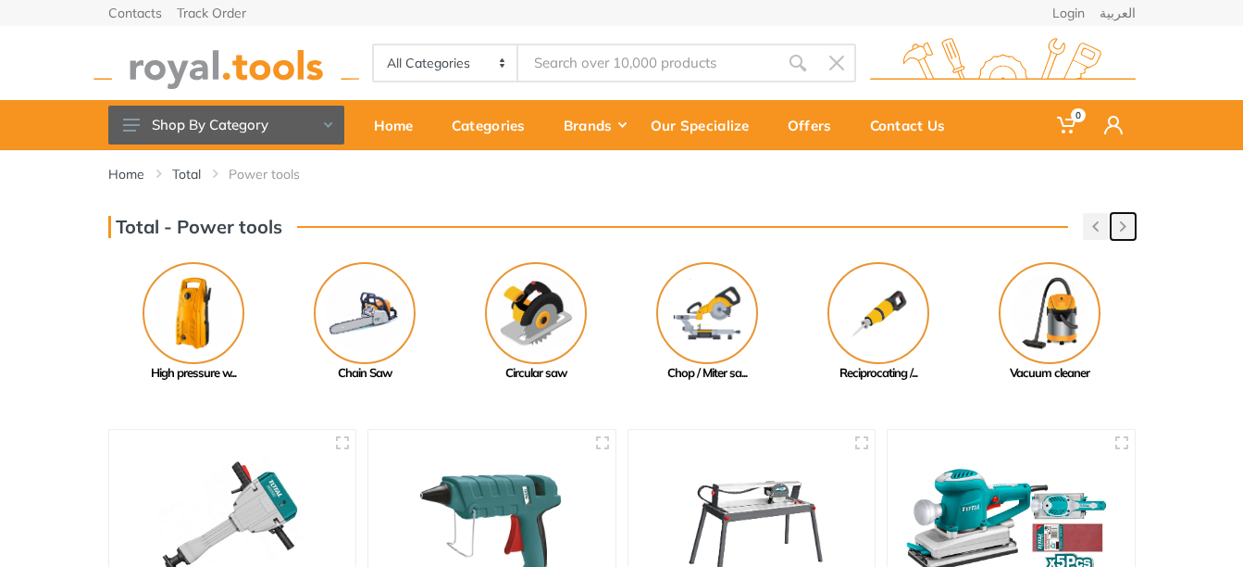
click at [1122, 232] on button "button" at bounding box center [1123, 226] width 25 height 27
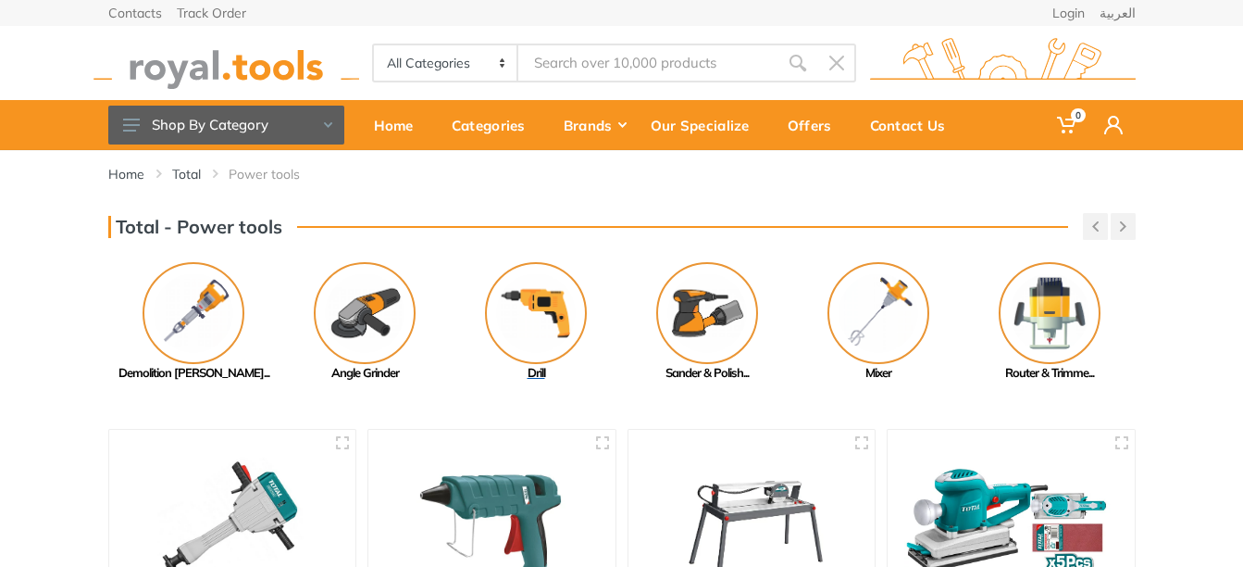
click at [563, 305] on img at bounding box center [536, 313] width 102 height 102
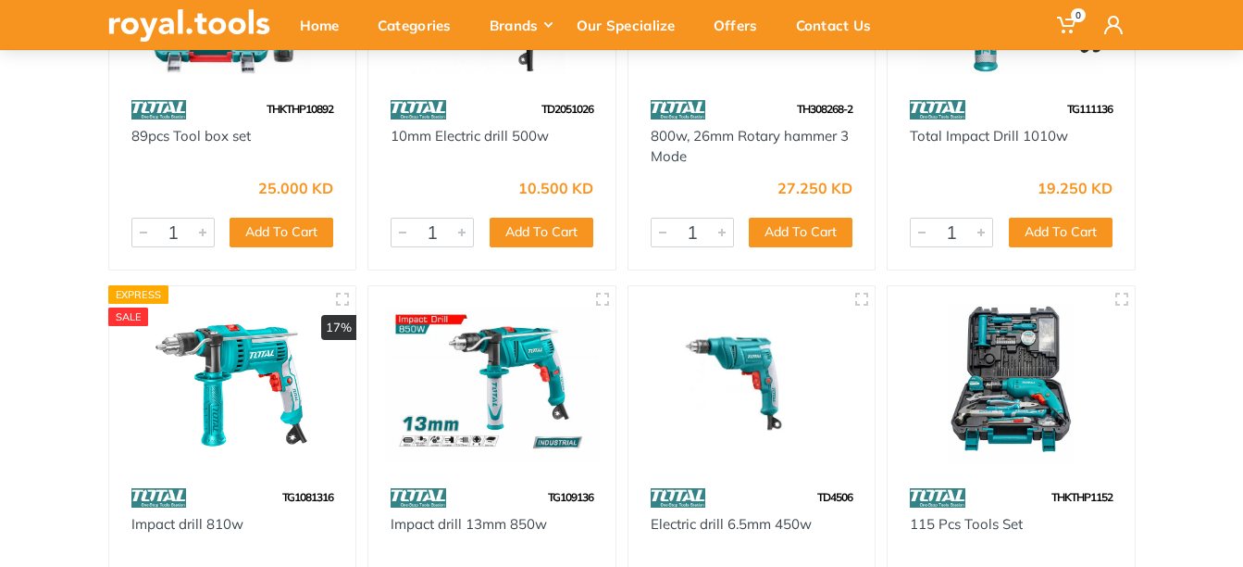
scroll to position [185, 0]
